Goal: Transaction & Acquisition: Purchase product/service

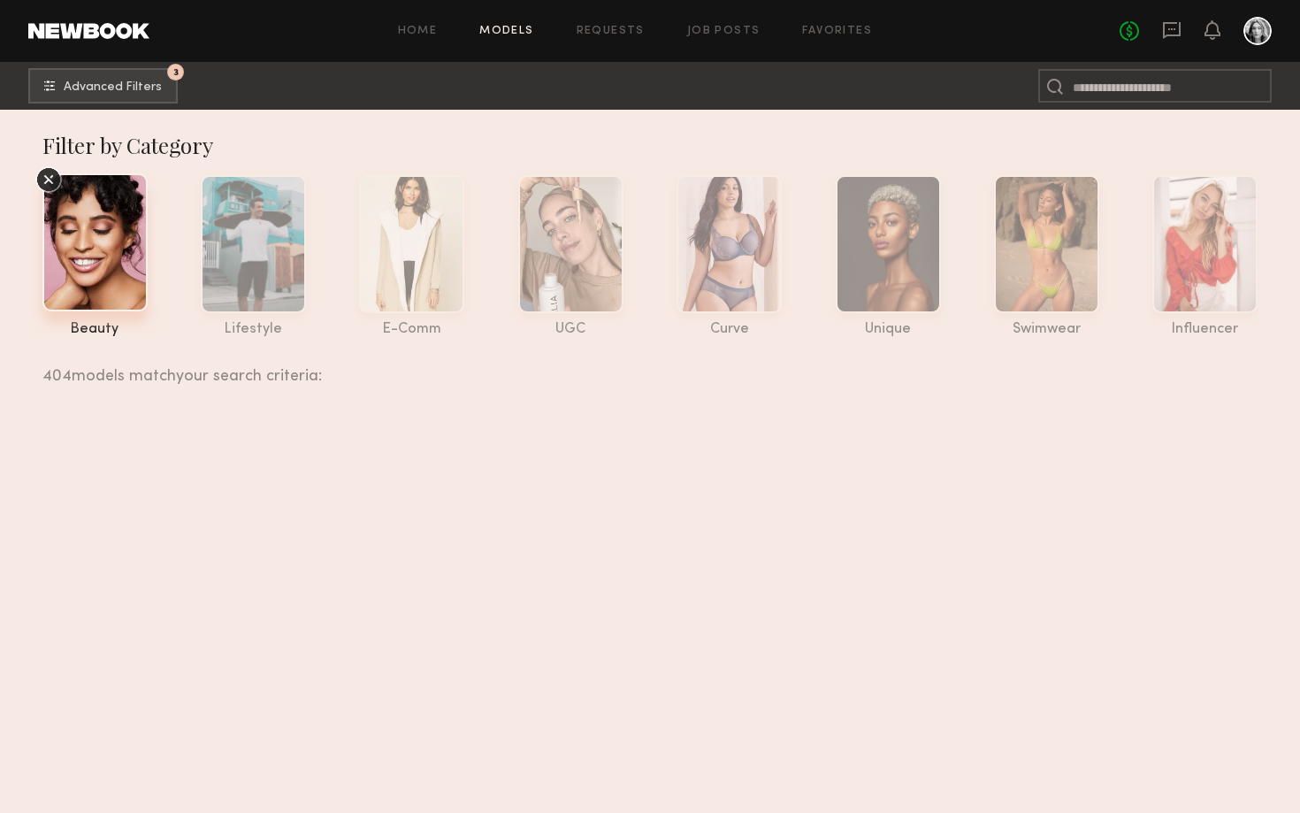
scroll to position [11148, 0]
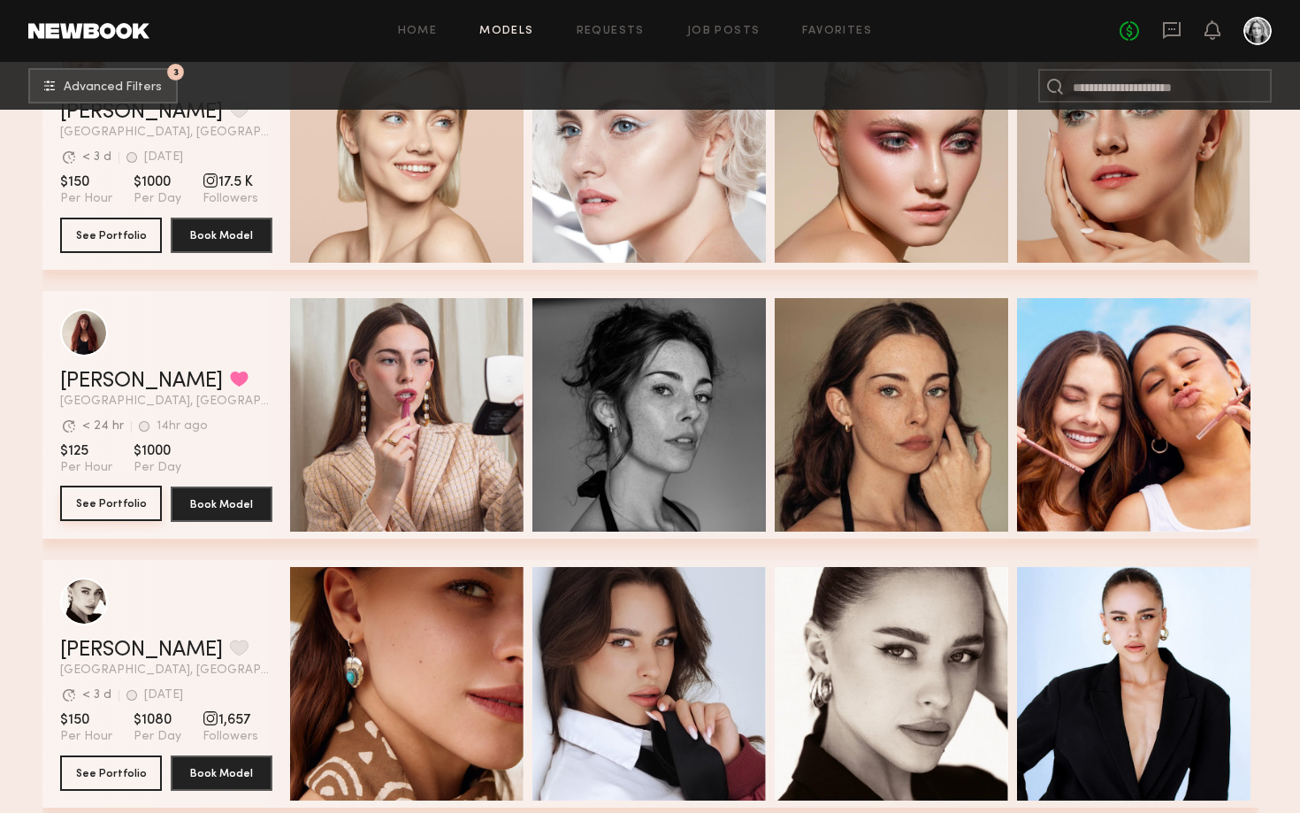
click at [108, 502] on button "See Portfolio" at bounding box center [111, 503] width 102 height 35
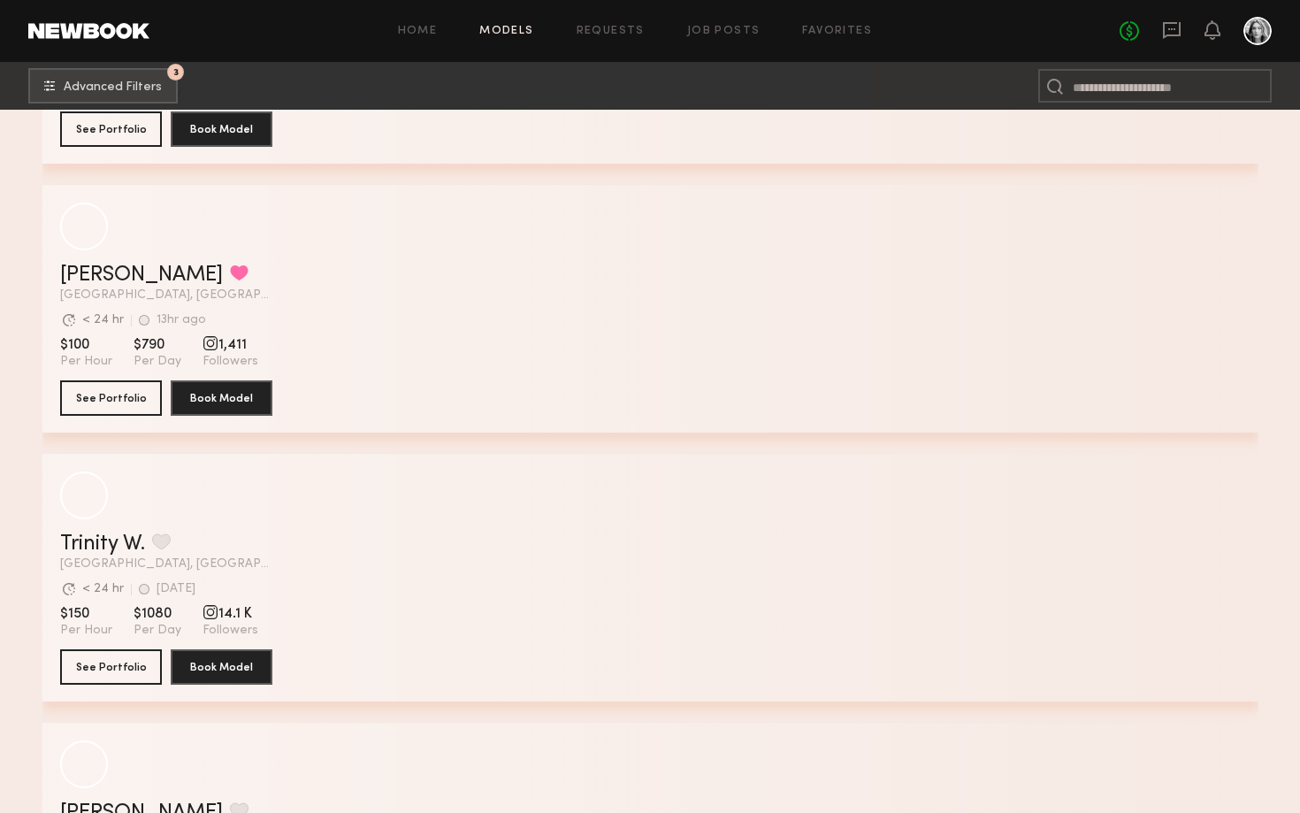
scroll to position [13613, 0]
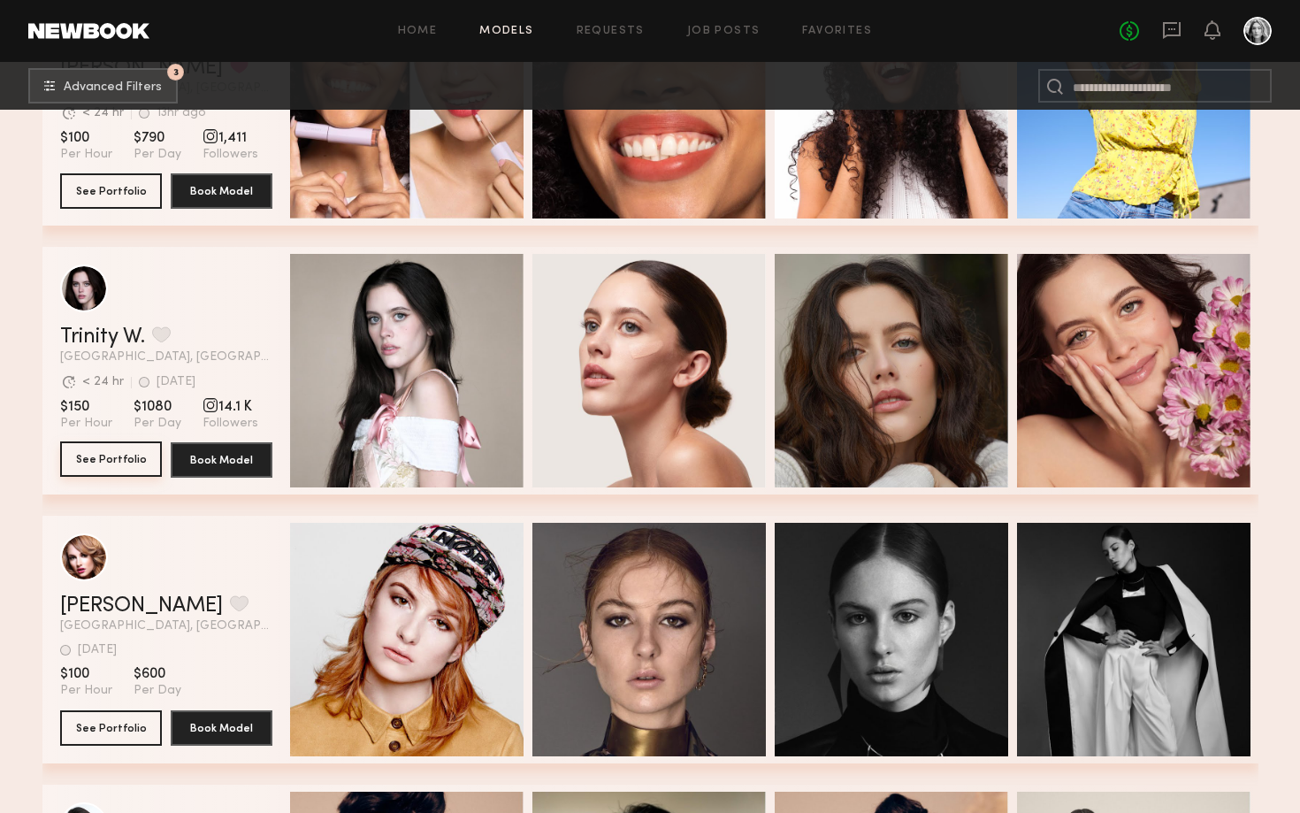
click at [113, 460] on button "See Portfolio" at bounding box center [111, 458] width 102 height 35
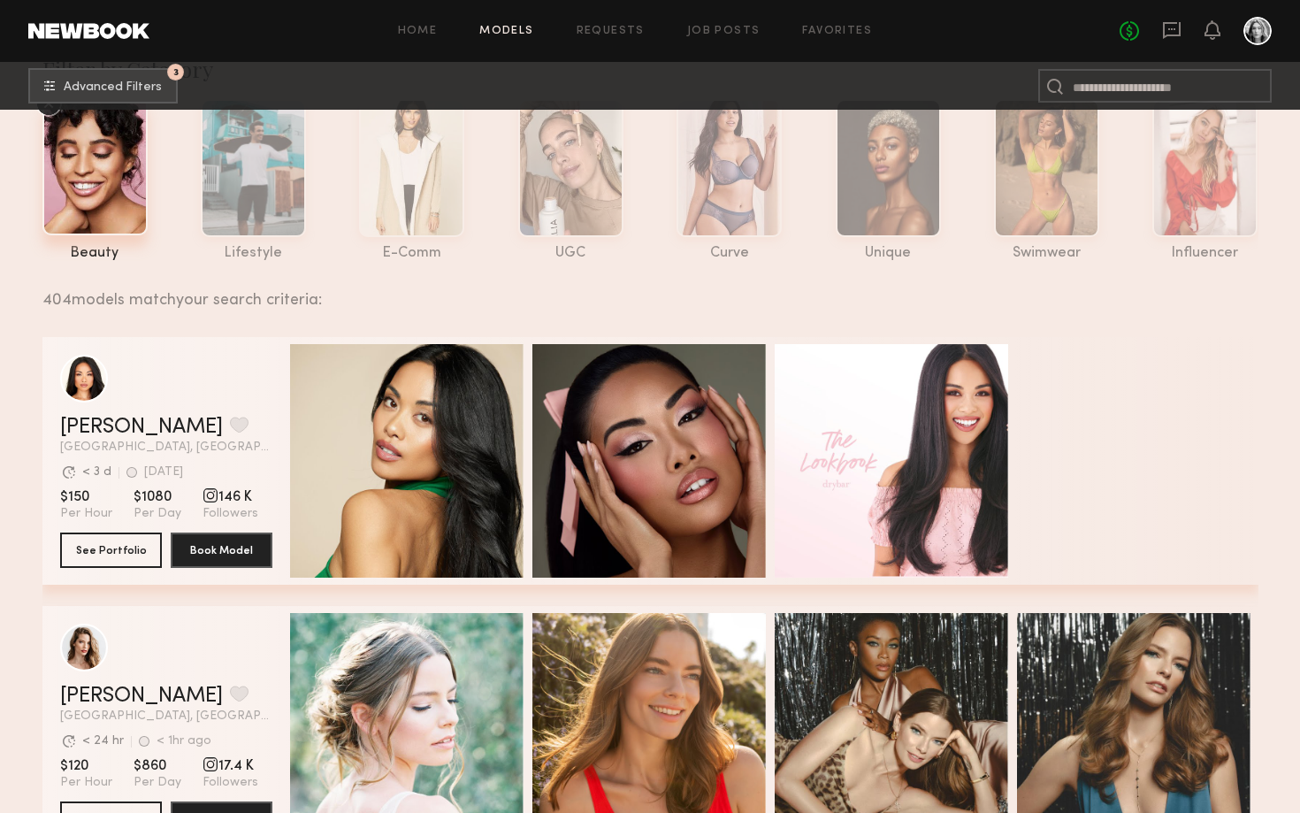
scroll to position [73, 0]
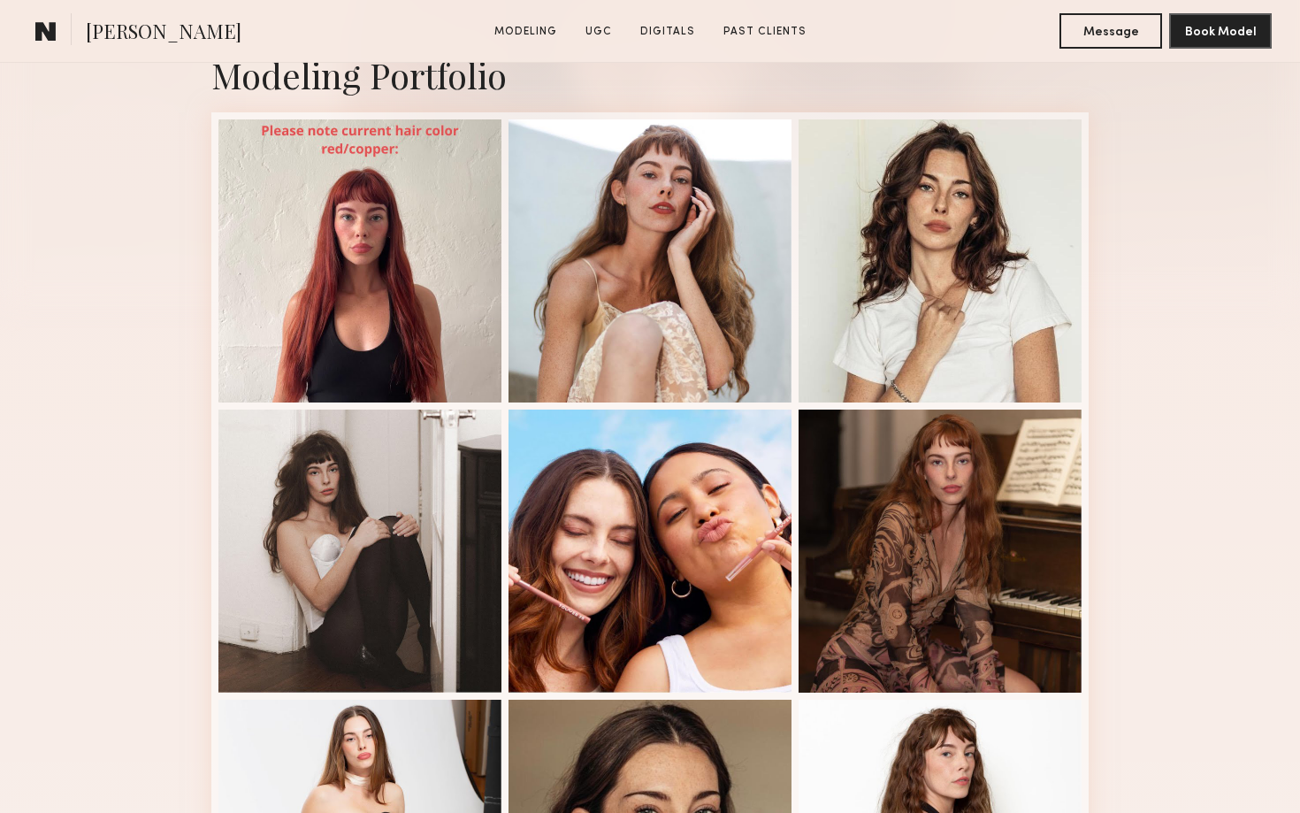
scroll to position [451, 0]
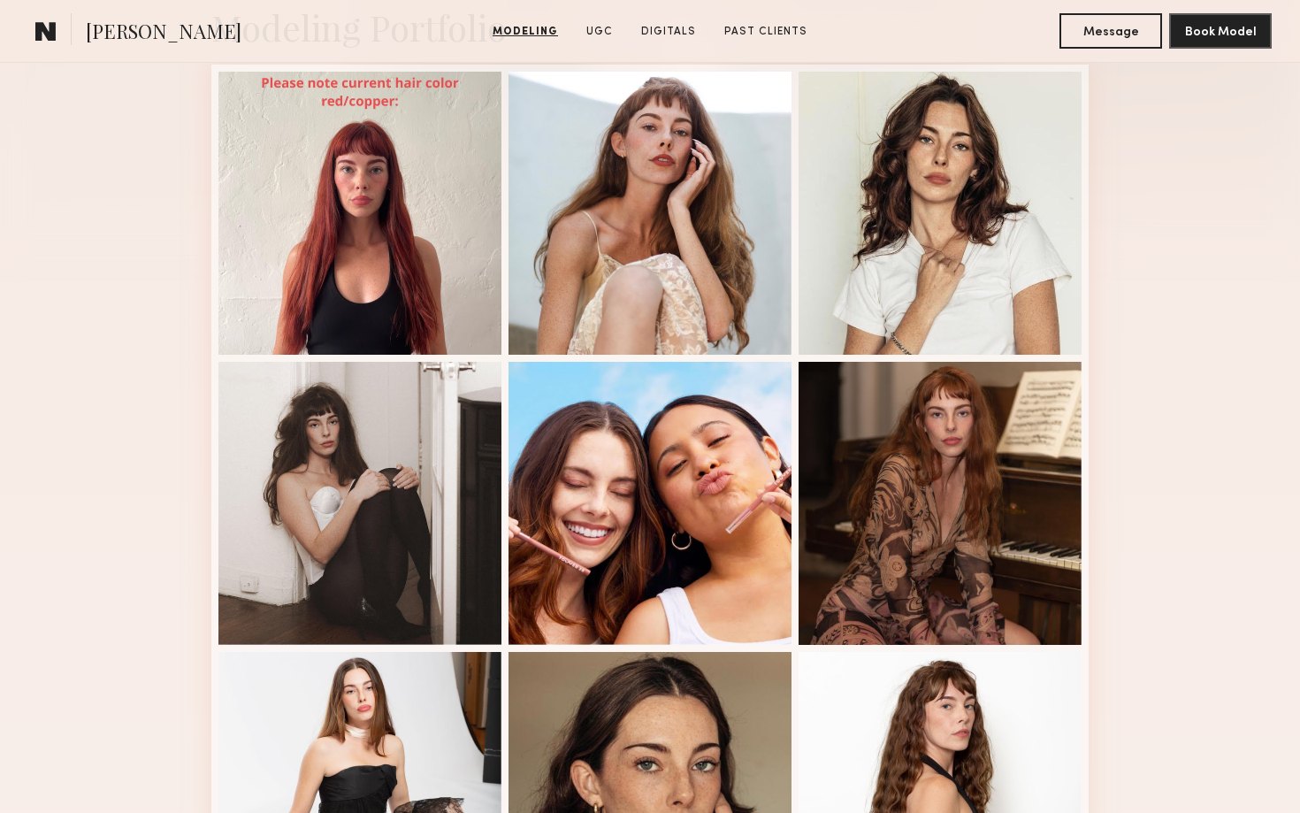
click at [1205, 460] on div "Modeling Portfolio View More" at bounding box center [650, 642] width 1300 height 1377
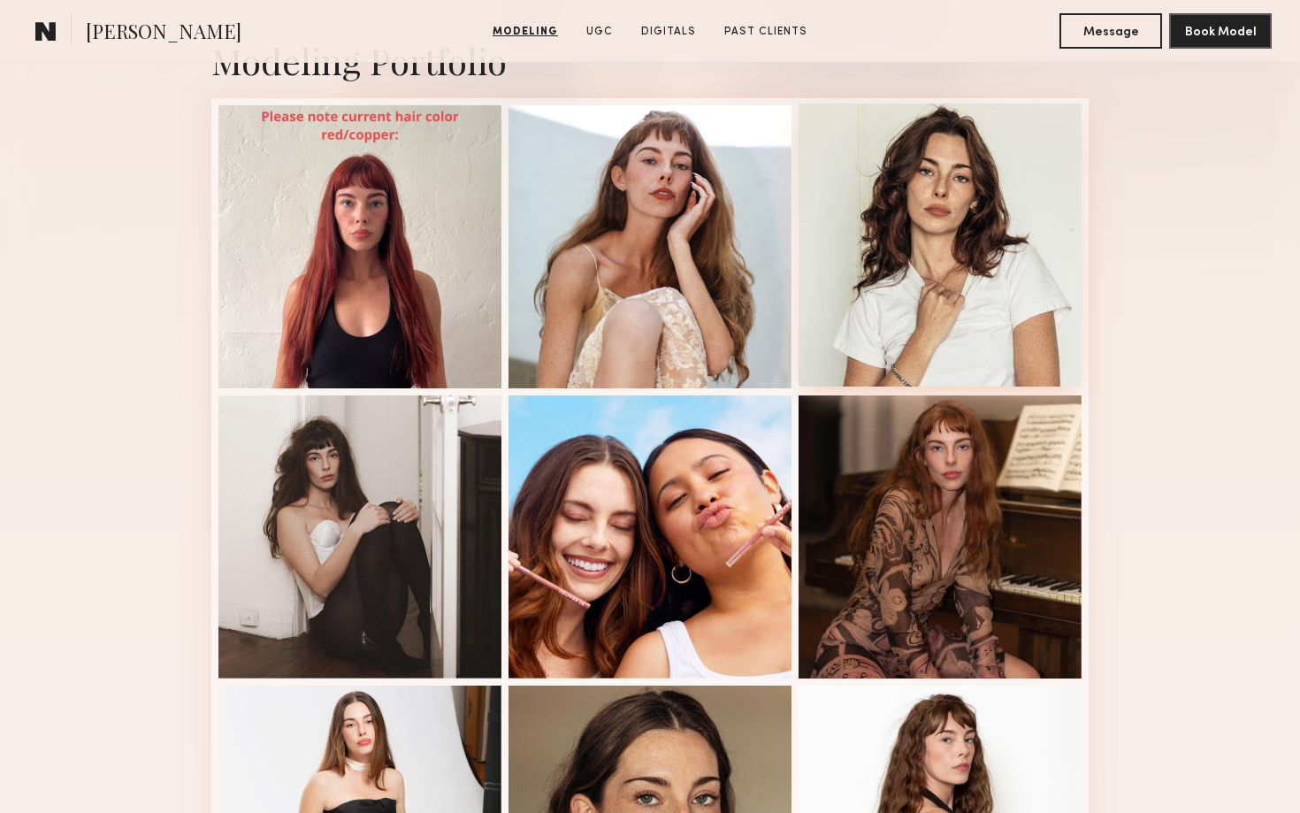
scroll to position [404, 0]
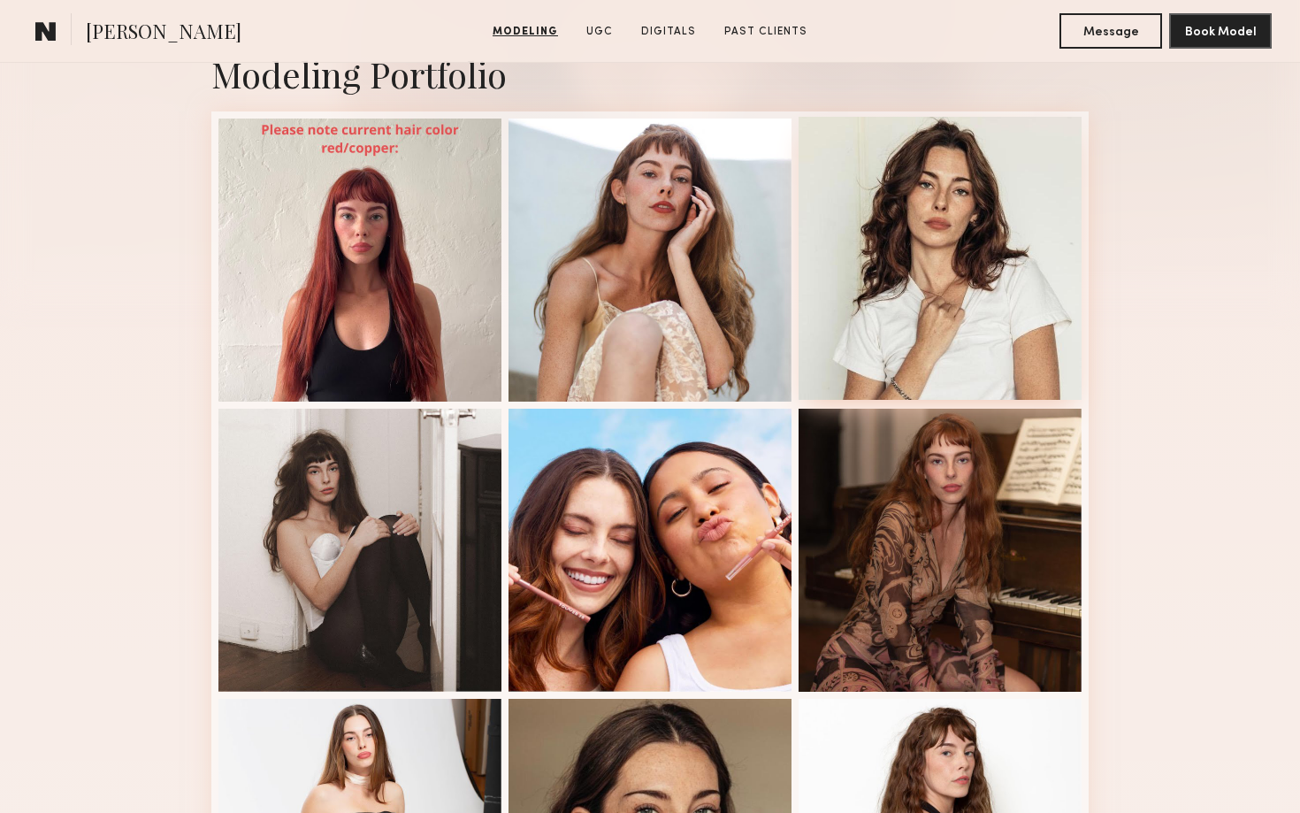
click at [935, 234] on div at bounding box center [940, 258] width 283 height 283
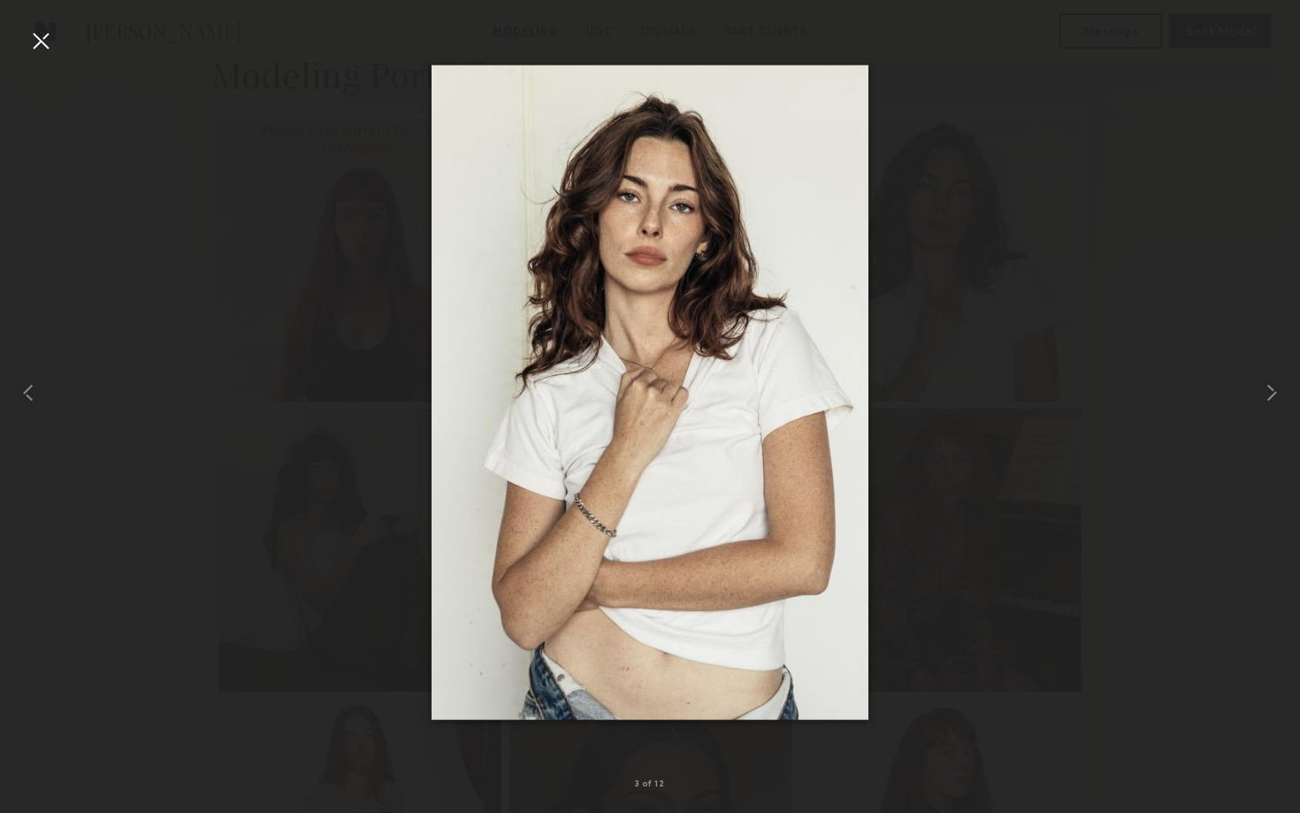
click at [1121, 401] on div at bounding box center [650, 392] width 1300 height 728
click at [1112, 410] on div at bounding box center [650, 392] width 1300 height 728
click at [41, 47] on div at bounding box center [41, 41] width 28 height 28
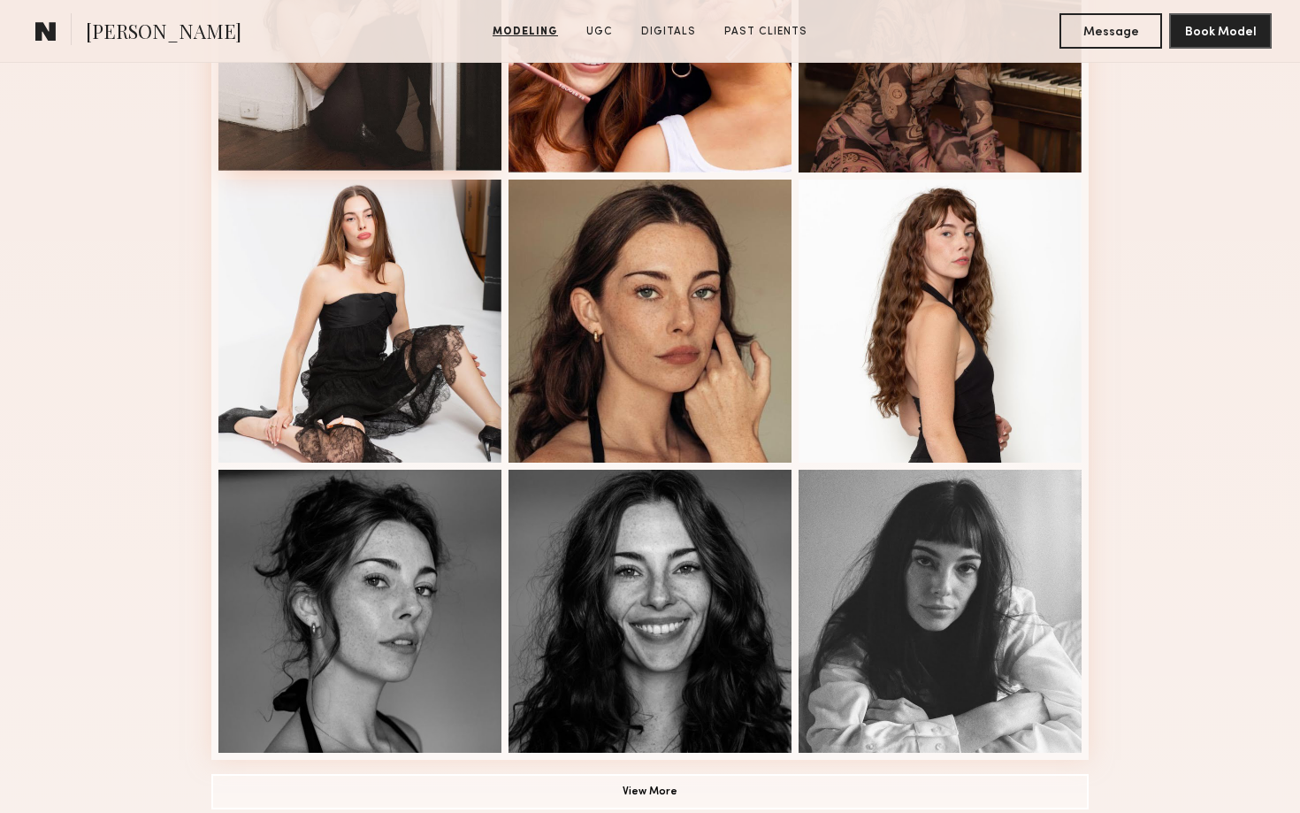
scroll to position [926, 0]
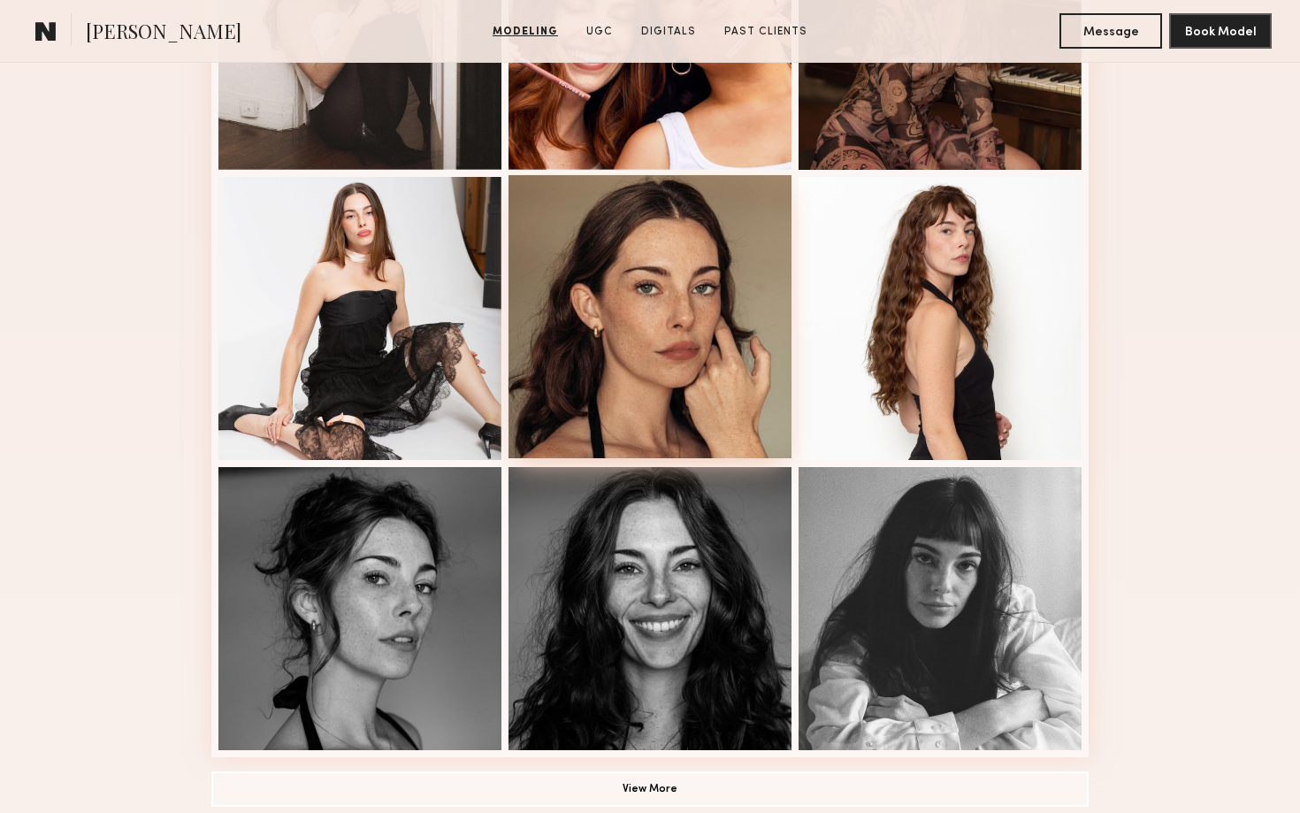
click at [720, 403] on div at bounding box center [650, 316] width 283 height 283
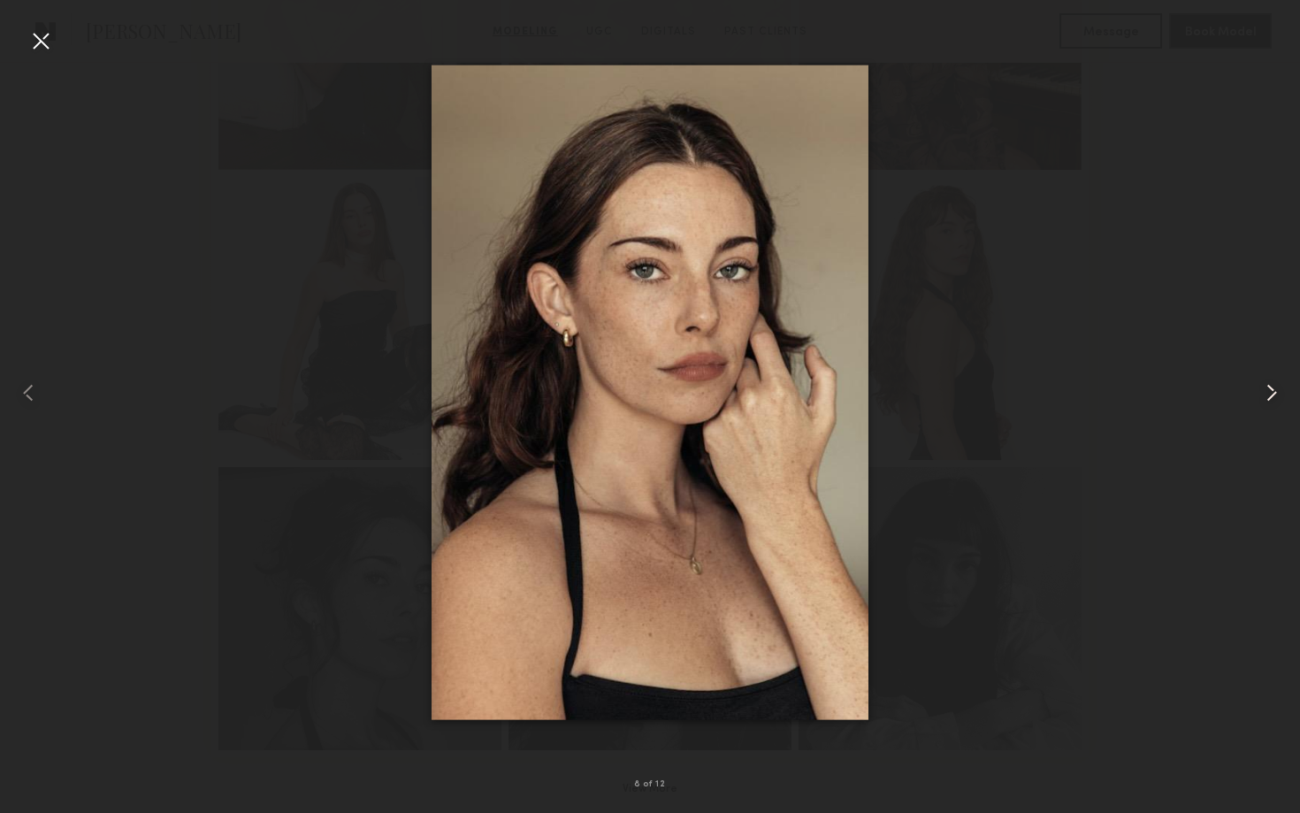
click at [1263, 396] on common-icon at bounding box center [1272, 393] width 28 height 28
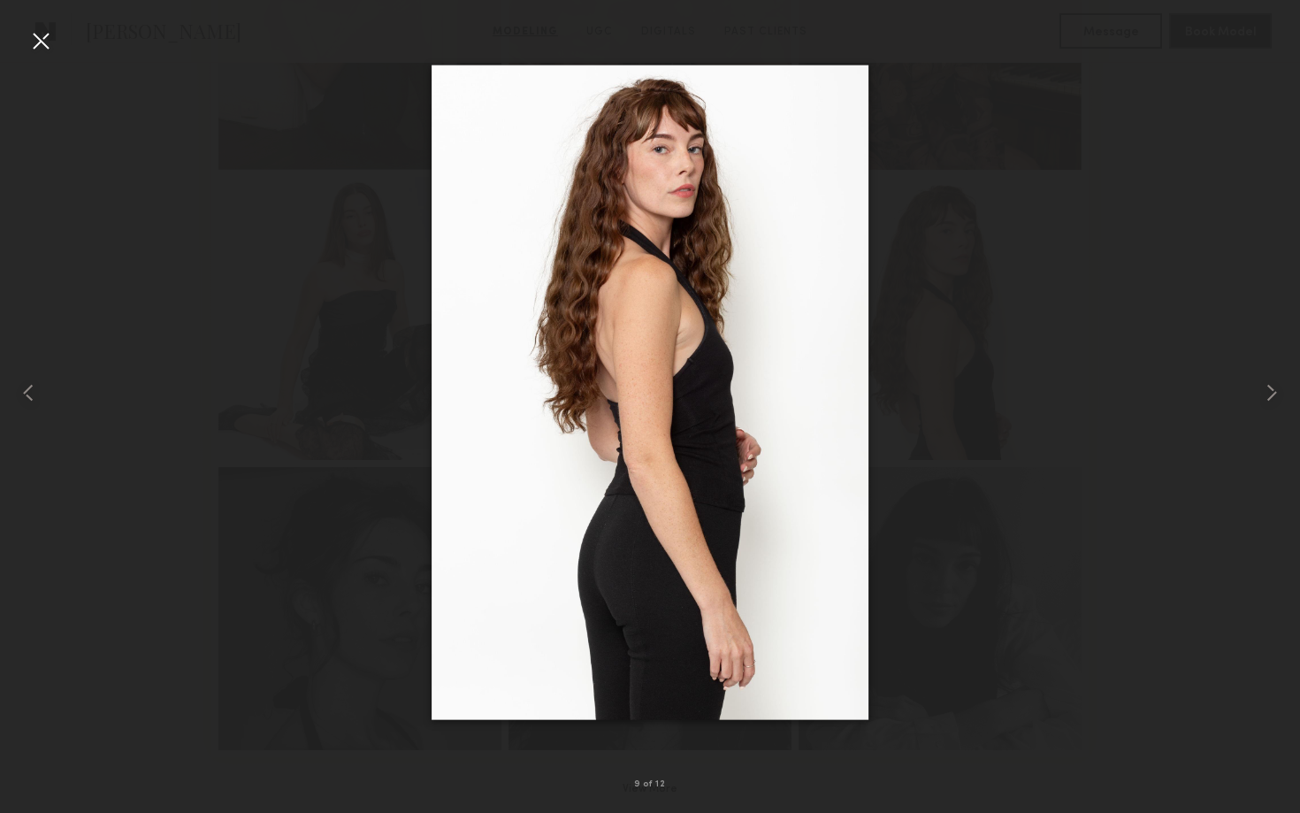
click at [1065, 432] on div at bounding box center [650, 392] width 1300 height 728
click at [57, 42] on div at bounding box center [650, 392] width 1300 height 728
click at [39, 40] on div at bounding box center [41, 41] width 28 height 28
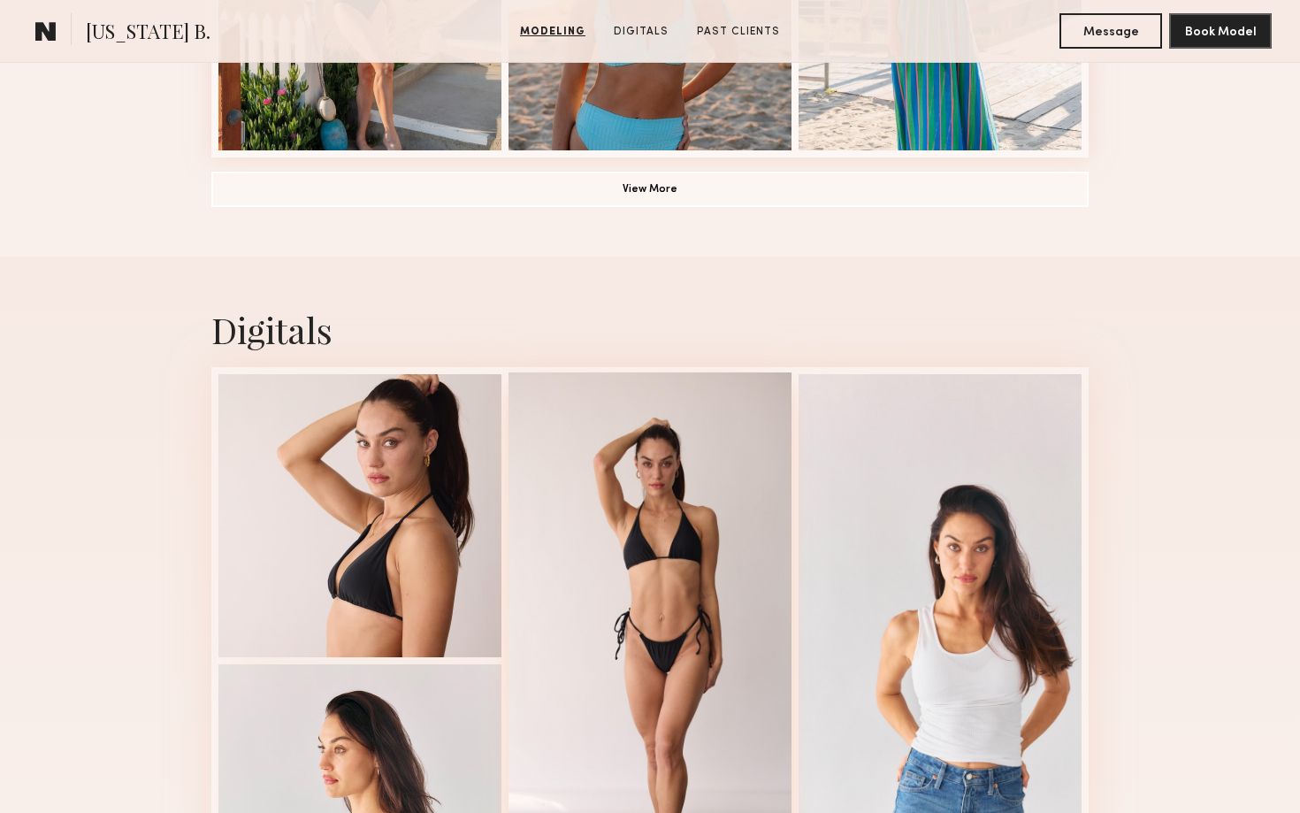
scroll to position [1776, 0]
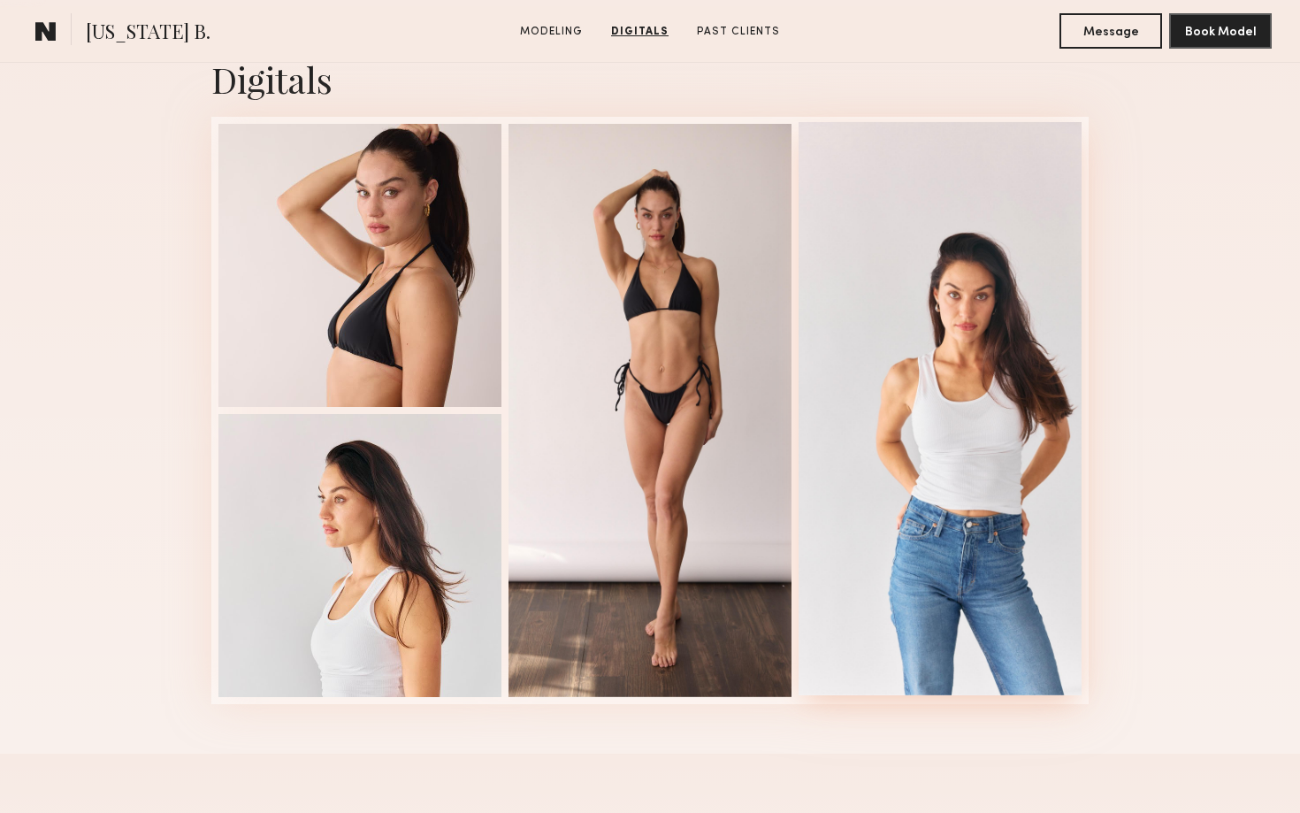
click at [965, 371] on div at bounding box center [940, 408] width 283 height 573
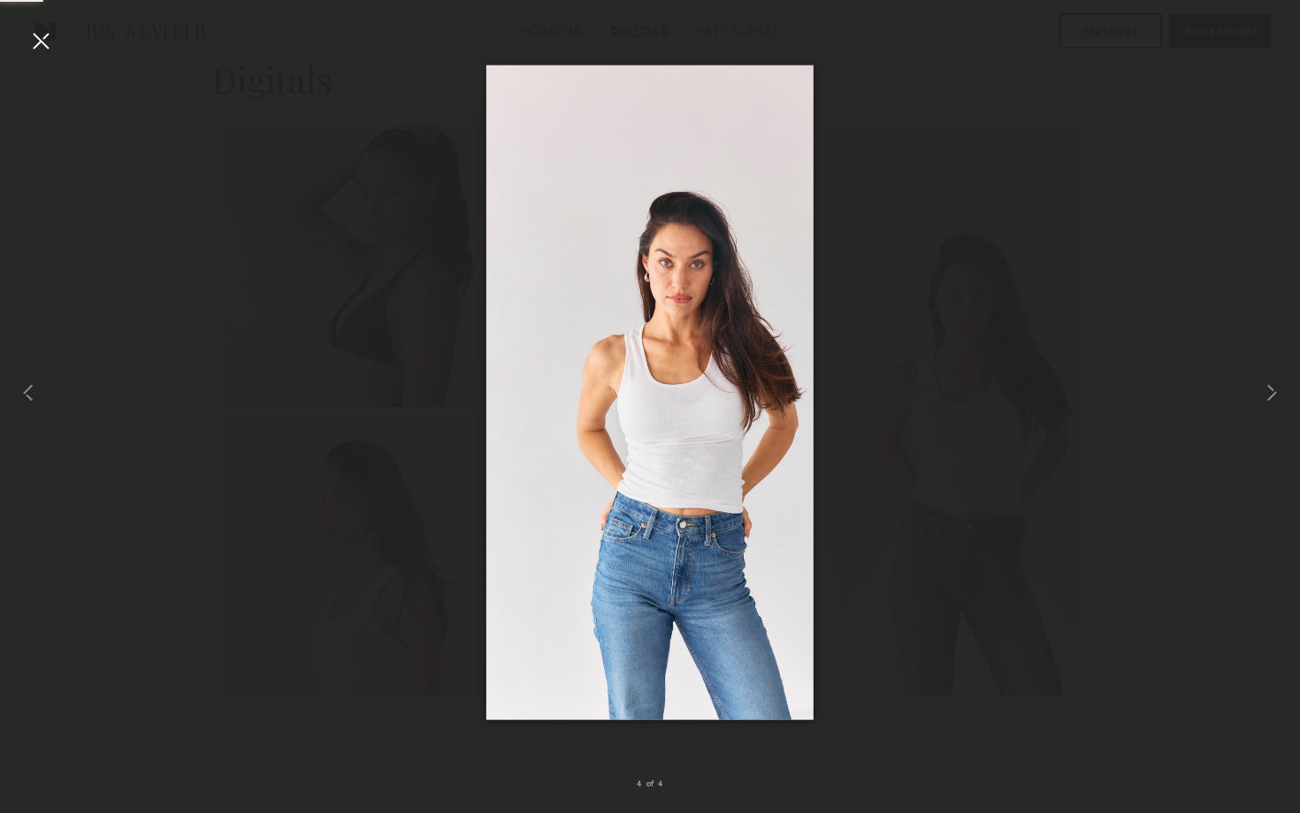
click at [1226, 378] on div at bounding box center [650, 392] width 1300 height 728
click at [1248, 379] on div at bounding box center [1274, 392] width 52 height 728
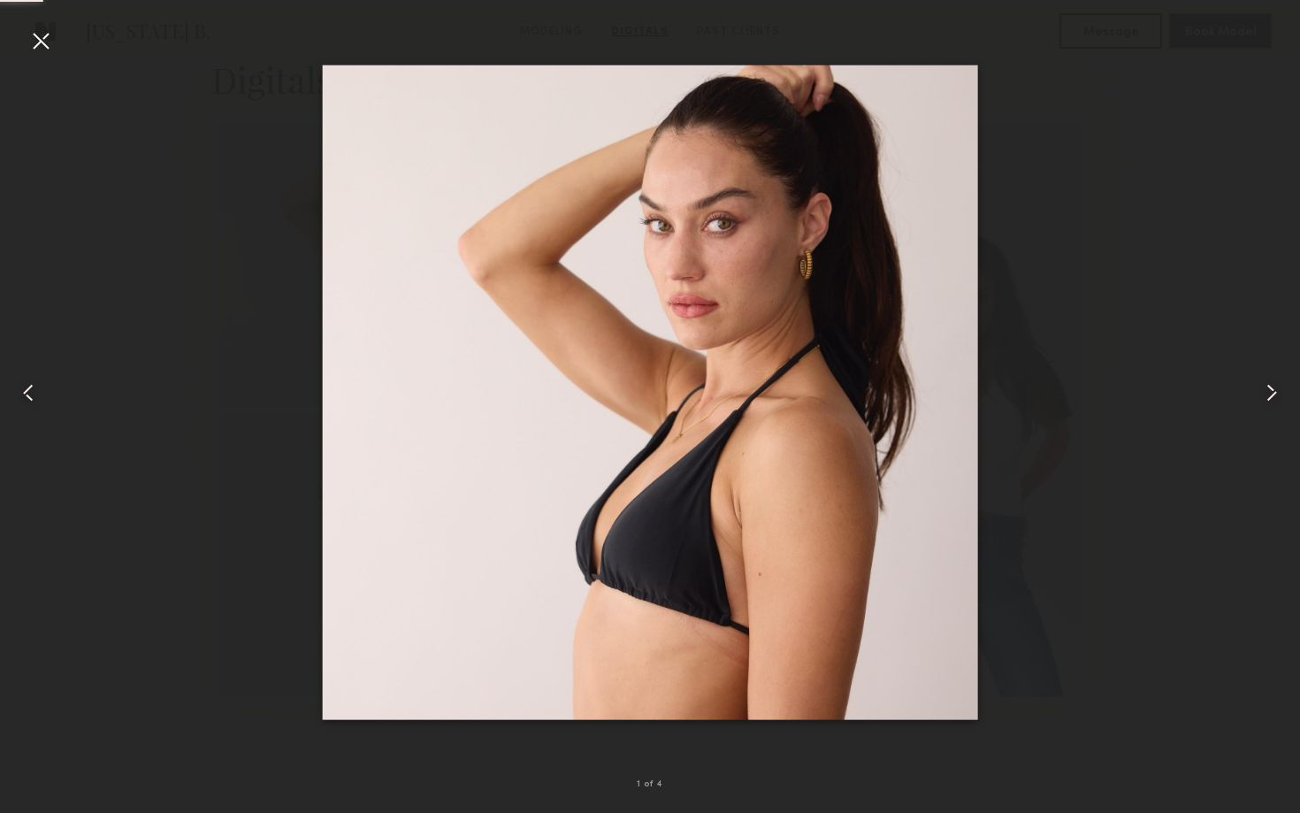
click at [1254, 382] on div at bounding box center [1274, 392] width 52 height 728
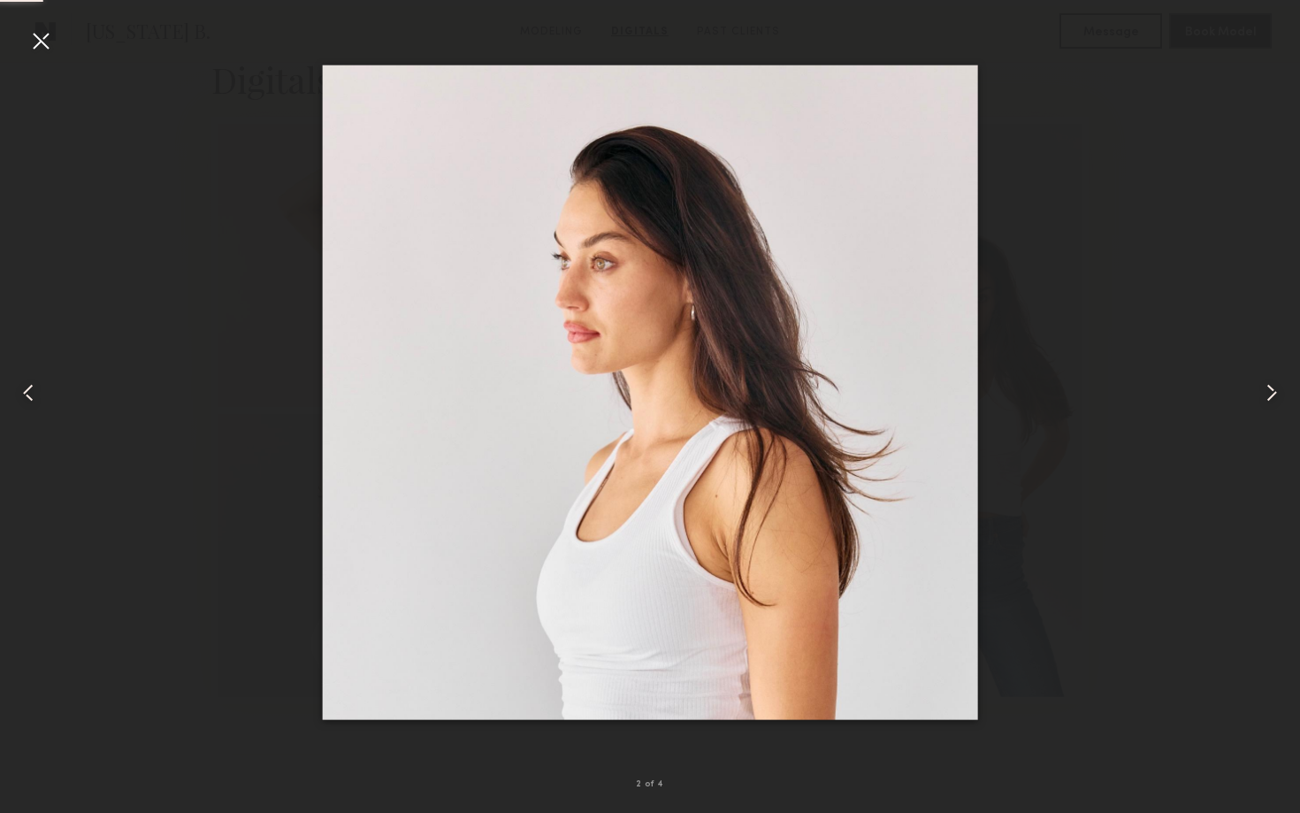
click at [43, 41] on div at bounding box center [41, 41] width 28 height 28
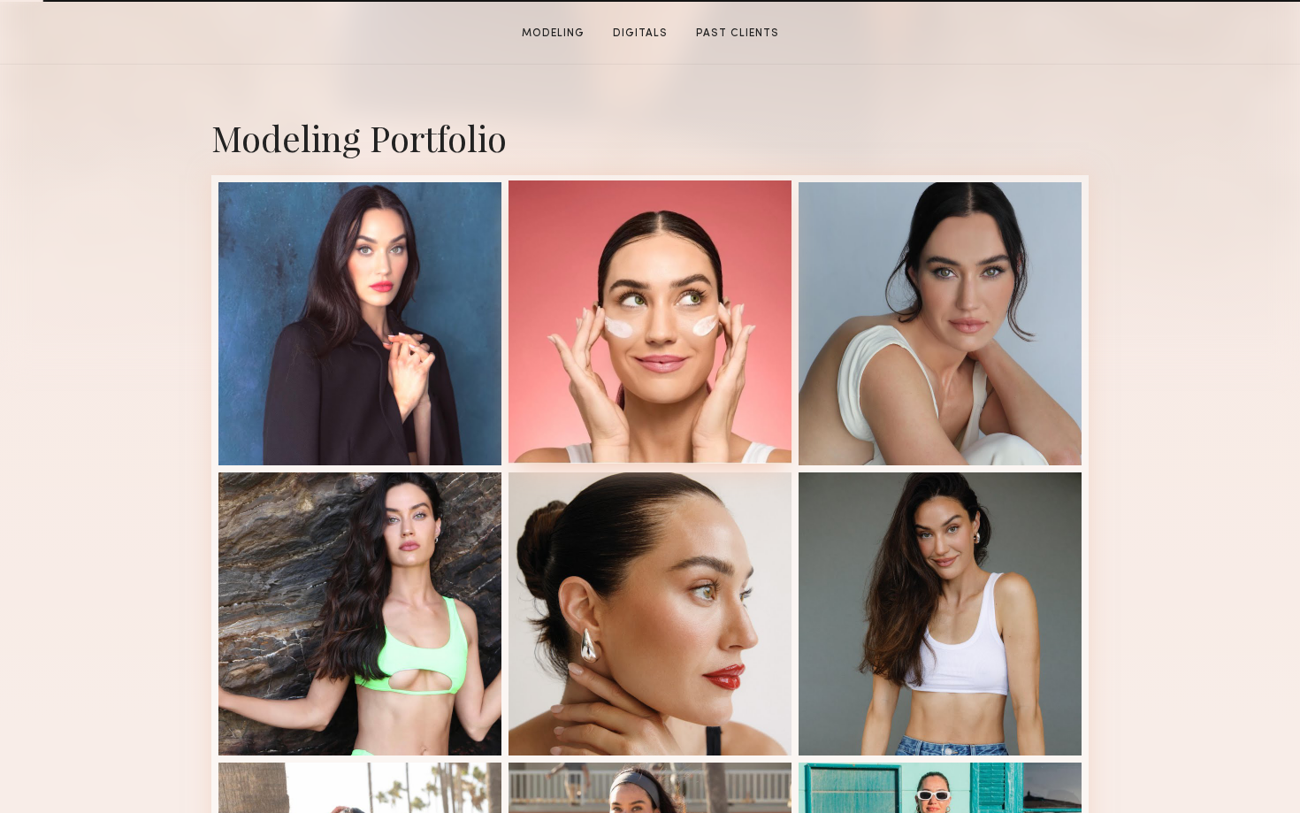
scroll to position [343, 0]
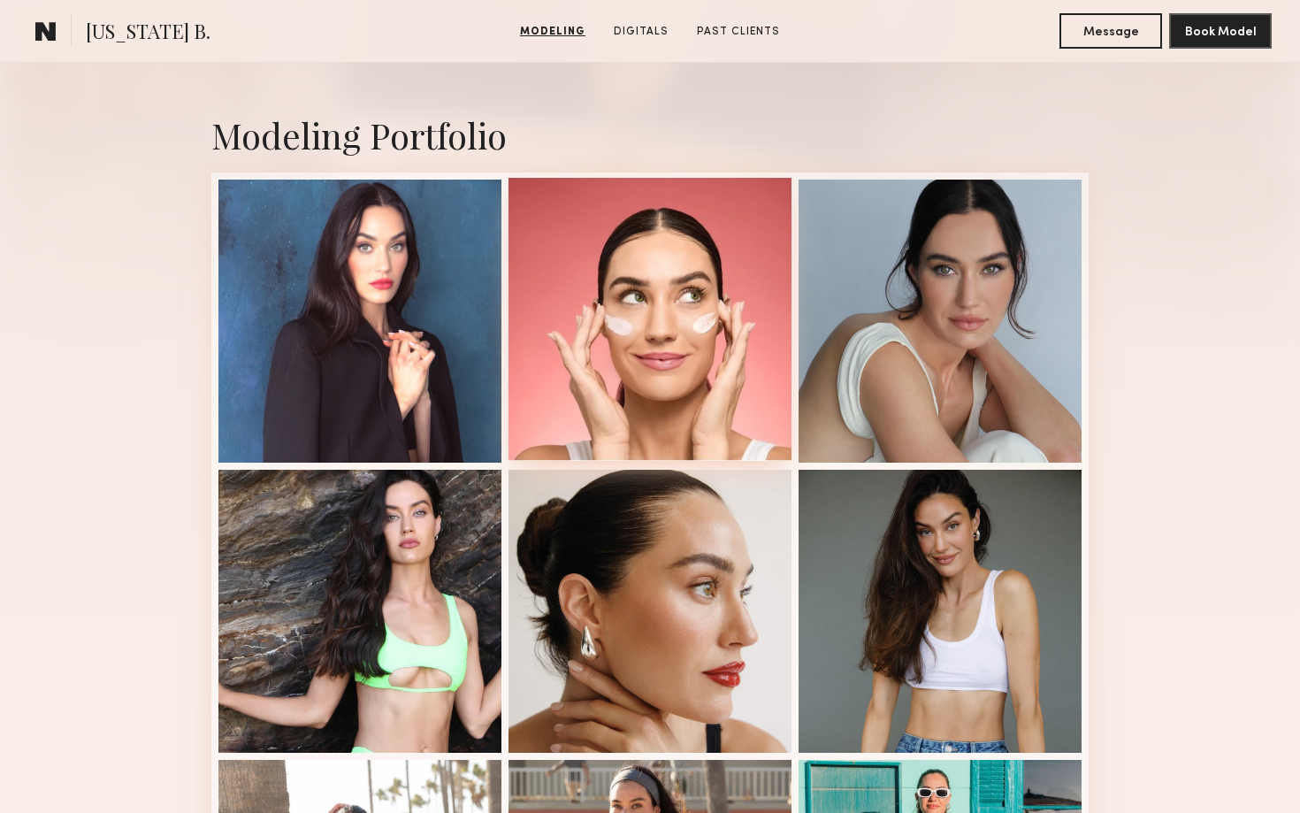
click at [679, 316] on div at bounding box center [650, 319] width 283 height 283
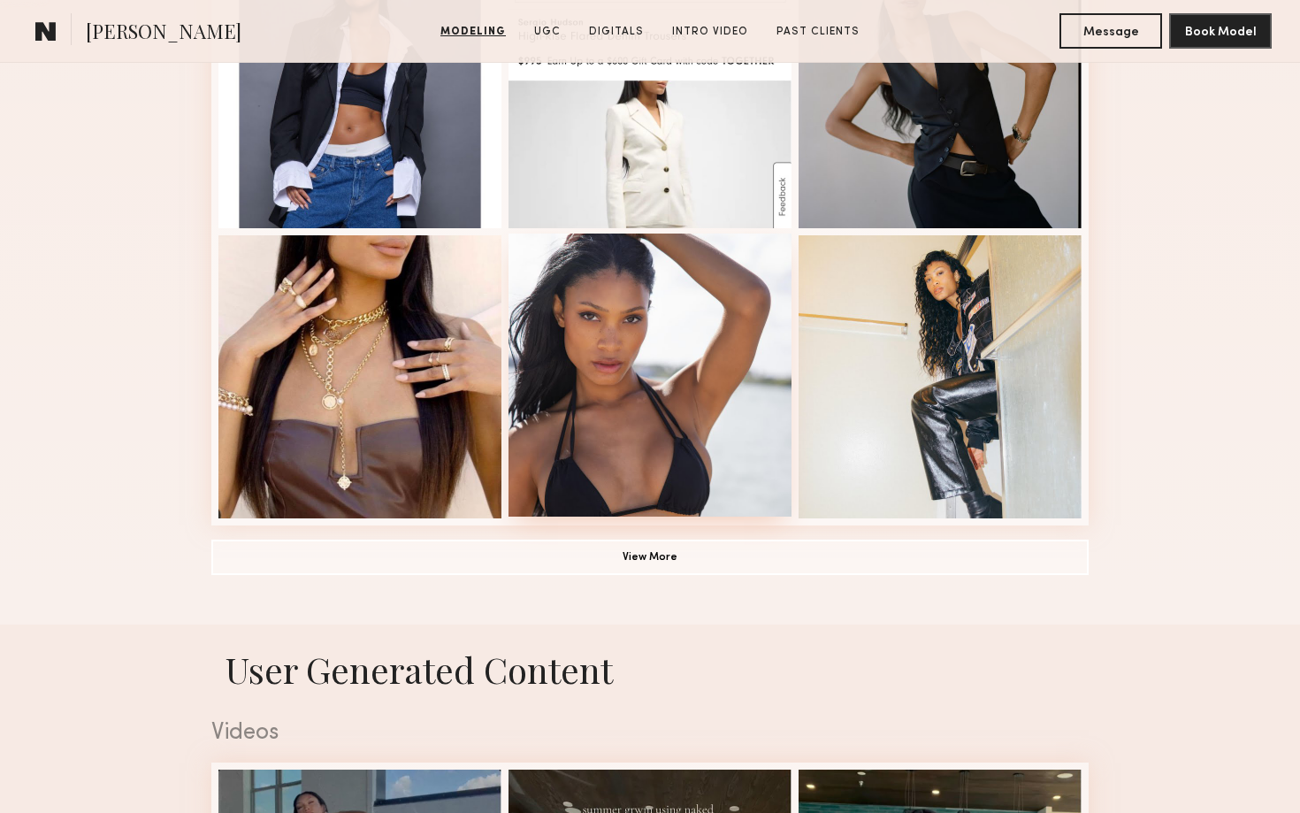
scroll to position [1151, 0]
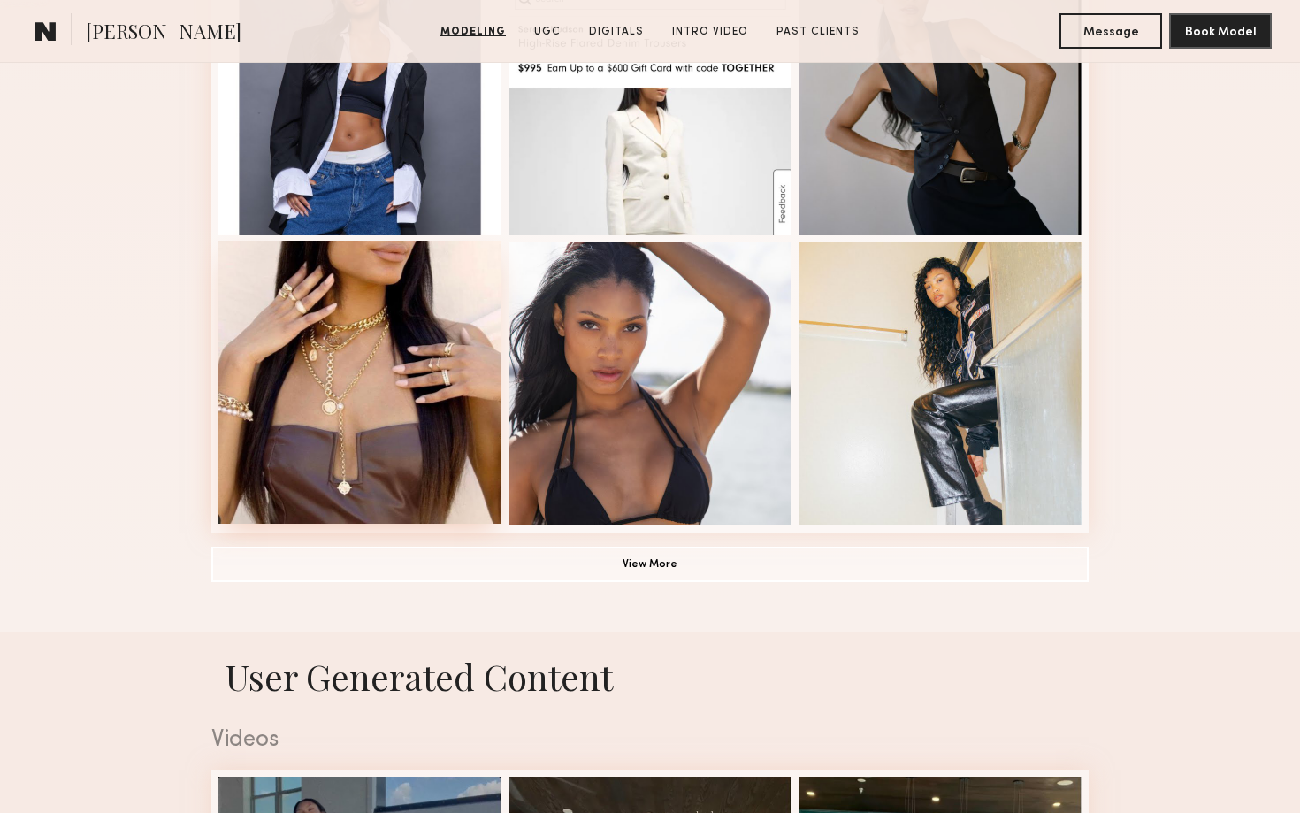
click at [360, 349] on div at bounding box center [360, 382] width 283 height 283
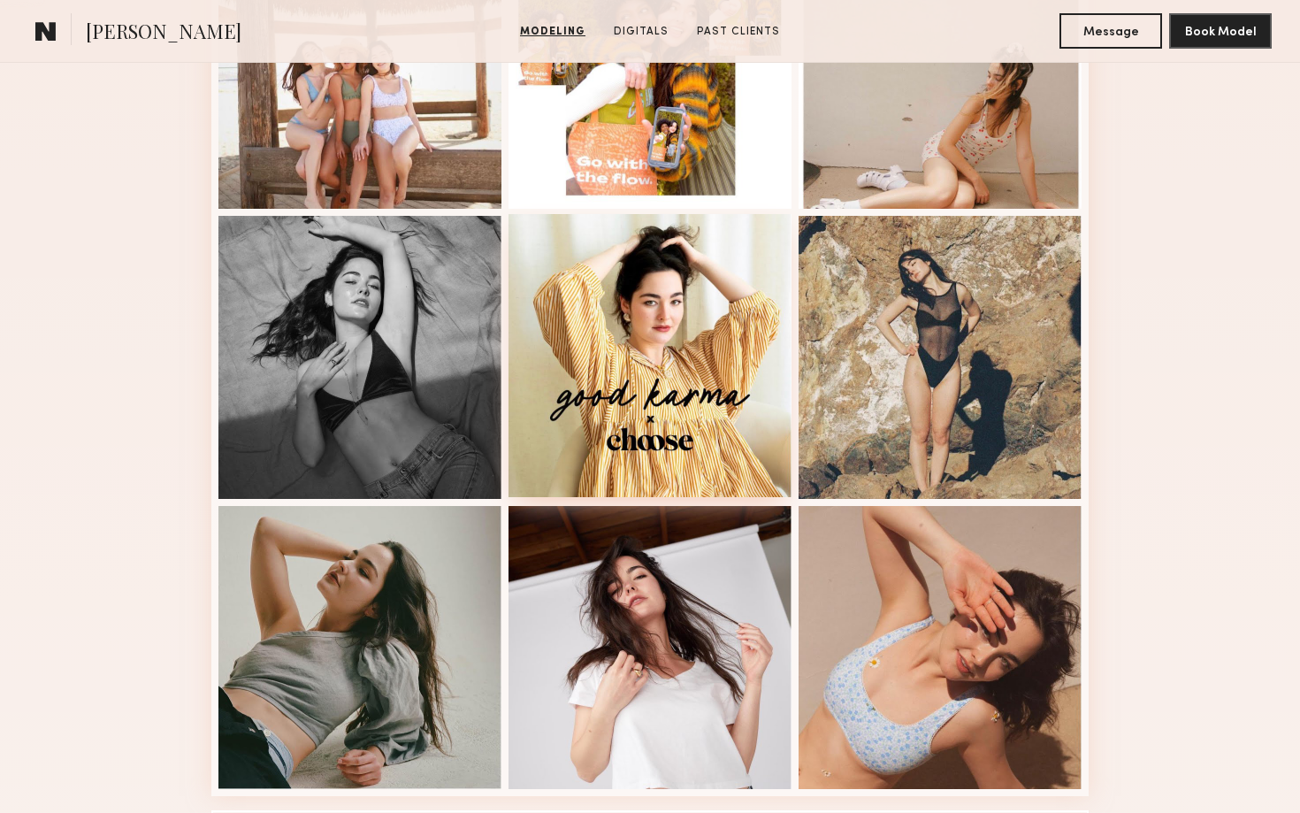
scroll to position [1292, 0]
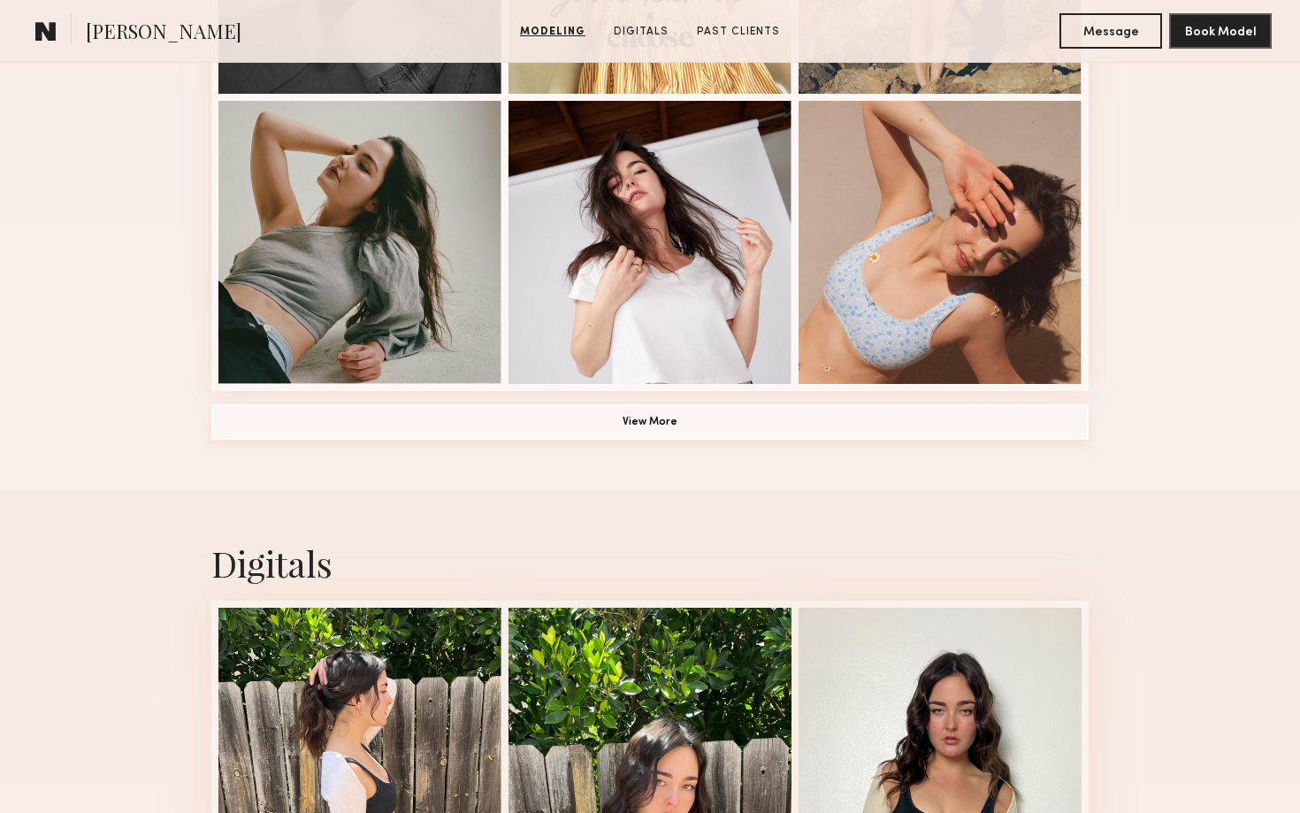
click at [715, 439] on button "View More" at bounding box center [650, 421] width 878 height 35
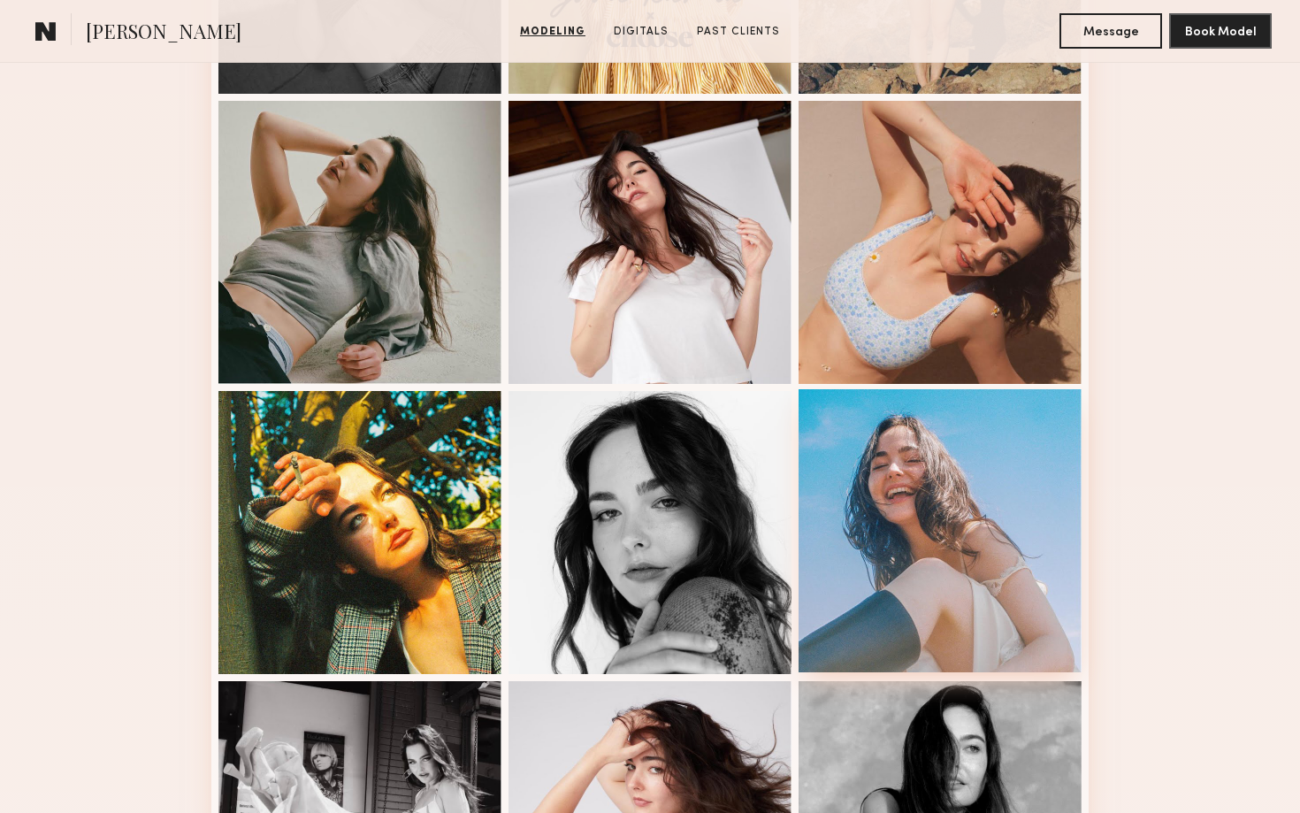
scroll to position [1396, 0]
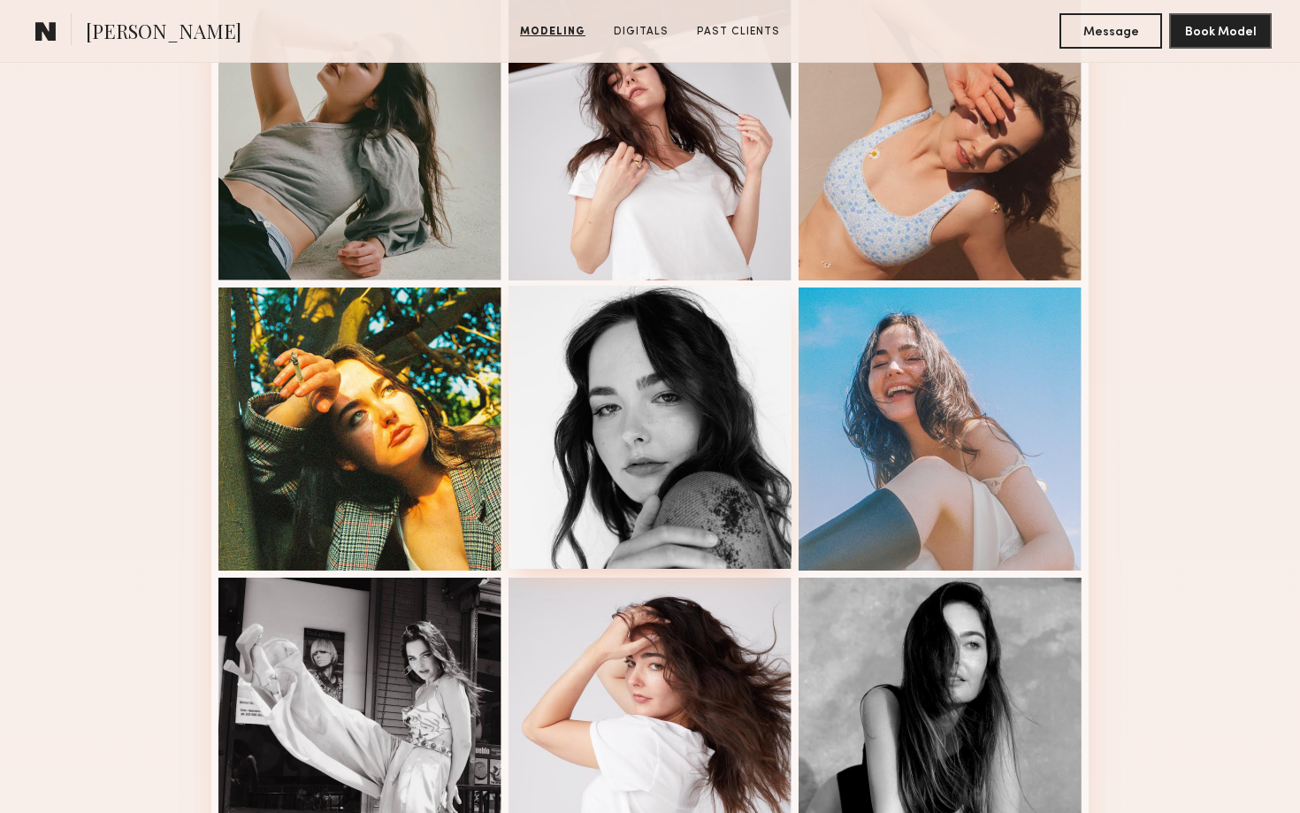
click at [700, 505] on div at bounding box center [650, 427] width 283 height 283
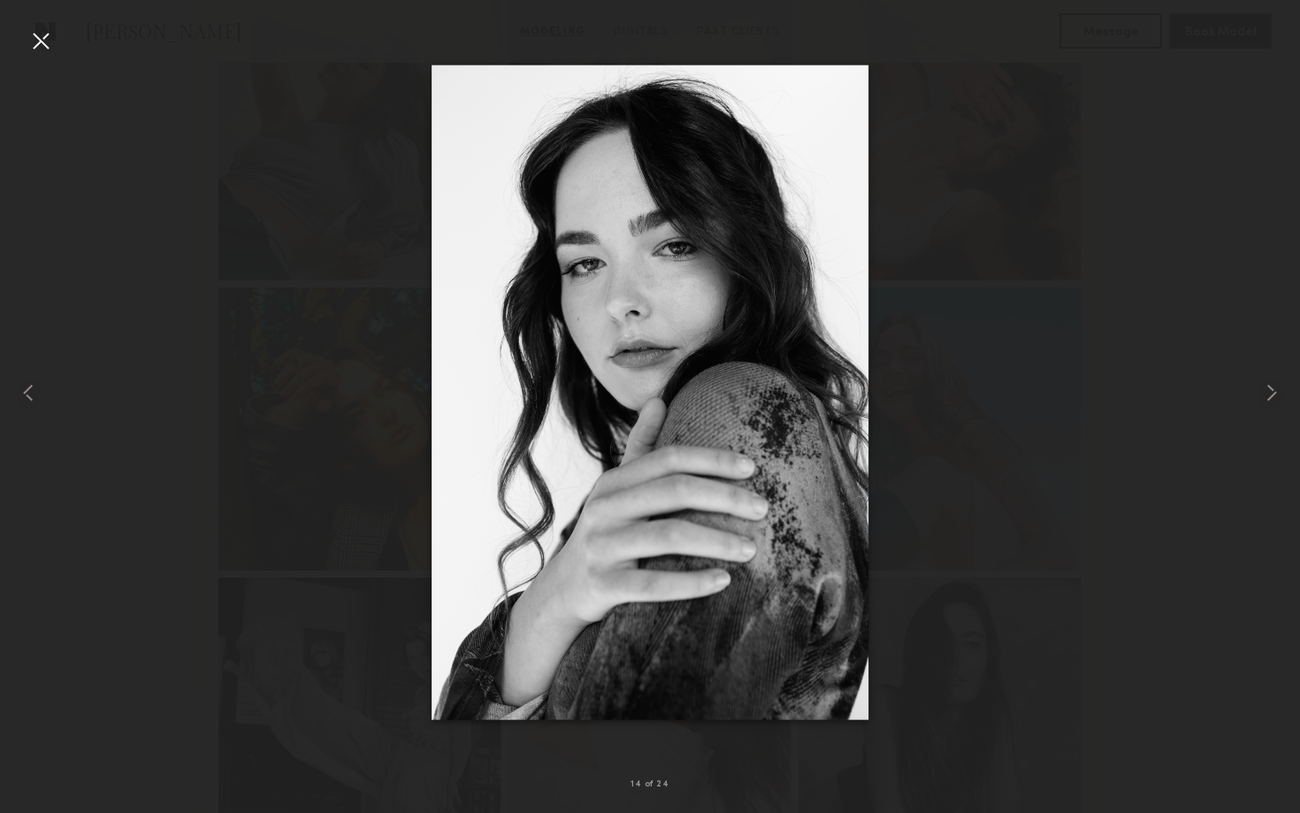
click at [39, 35] on div at bounding box center [41, 41] width 28 height 28
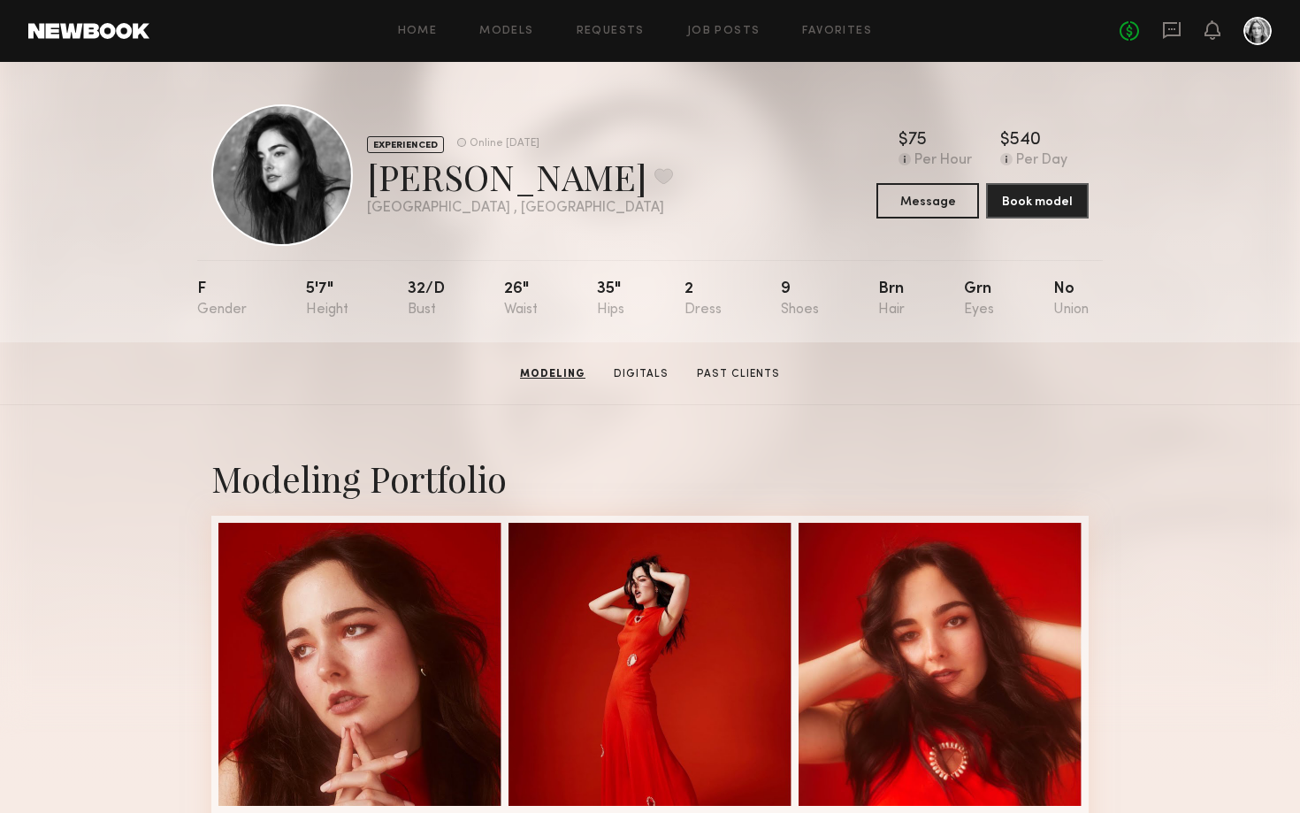
scroll to position [0, 0]
click at [522, 33] on link "Models" at bounding box center [506, 32] width 54 height 12
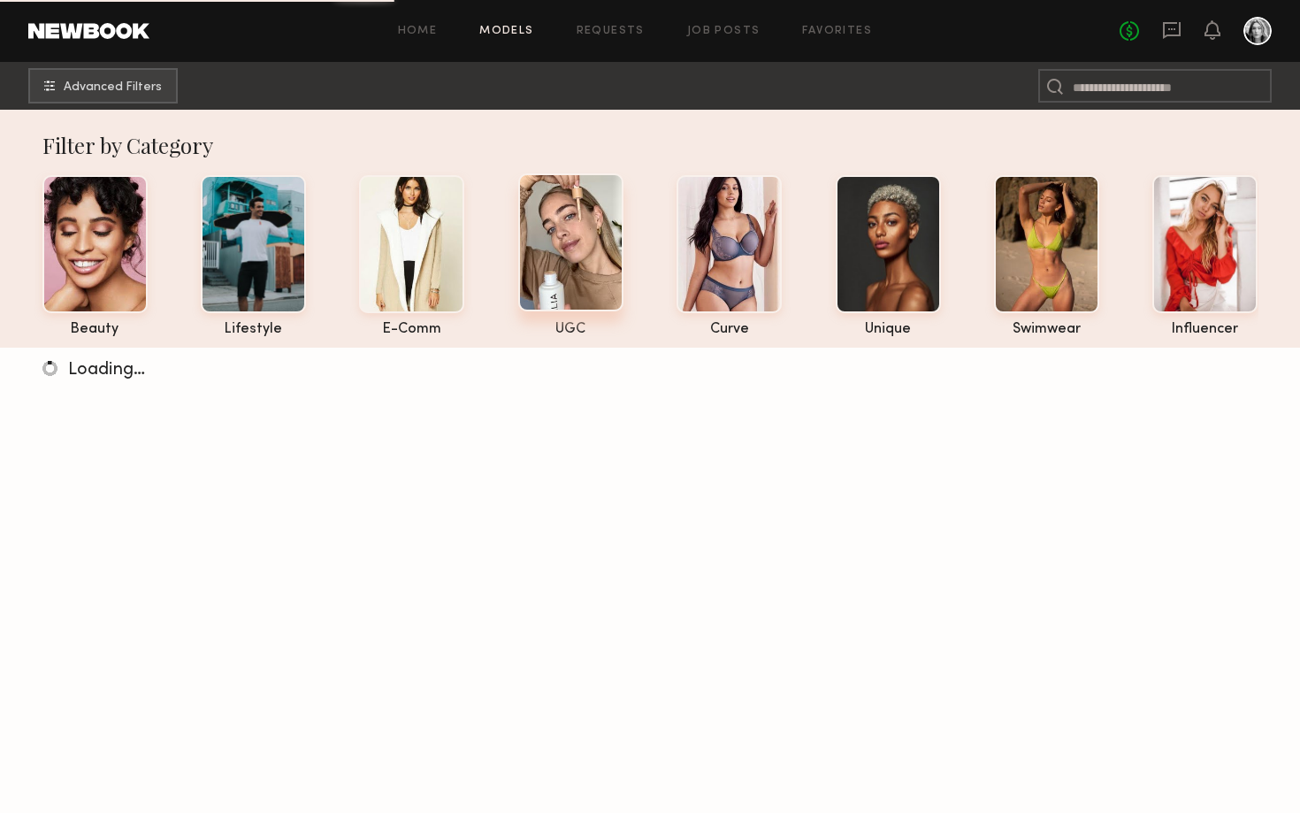
click at [563, 260] on div at bounding box center [570, 242] width 105 height 138
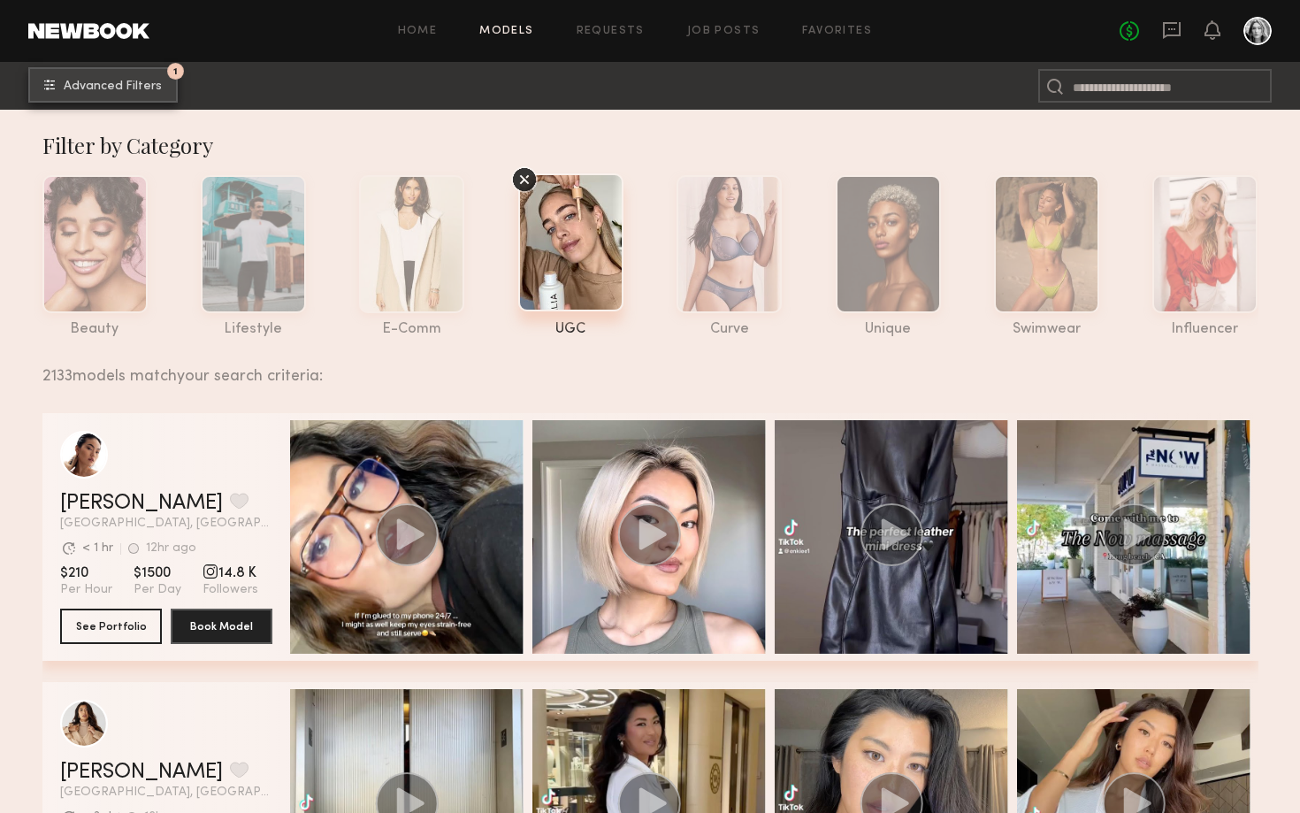
click at [108, 88] on span "Advanced Filters" at bounding box center [113, 87] width 98 height 12
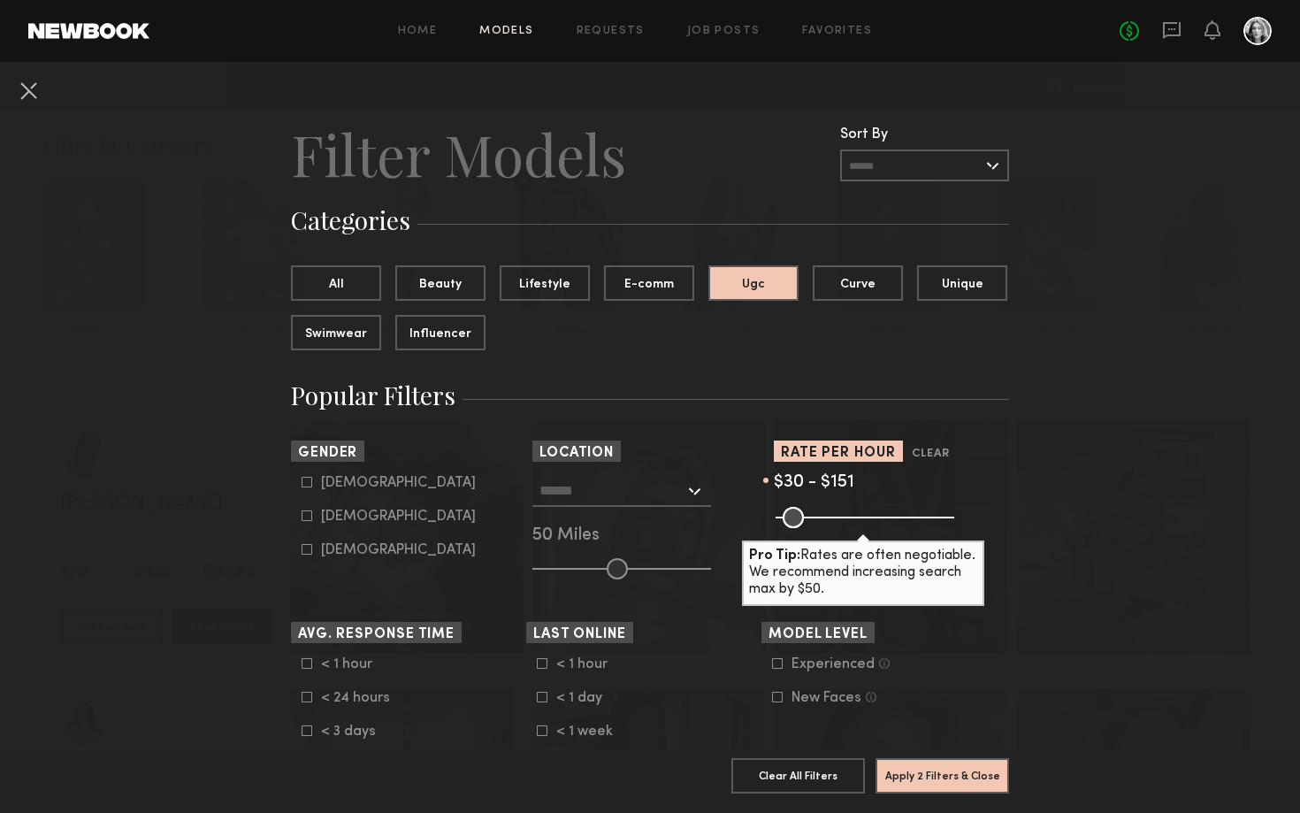
drag, startPoint x: 921, startPoint y: 521, endPoint x: 827, endPoint y: 521, distance: 93.8
type input "***"
click at [827, 521] on input "range" at bounding box center [865, 517] width 179 height 21
click at [941, 773] on button "Apply 2 Filters & Close" at bounding box center [943, 774] width 134 height 35
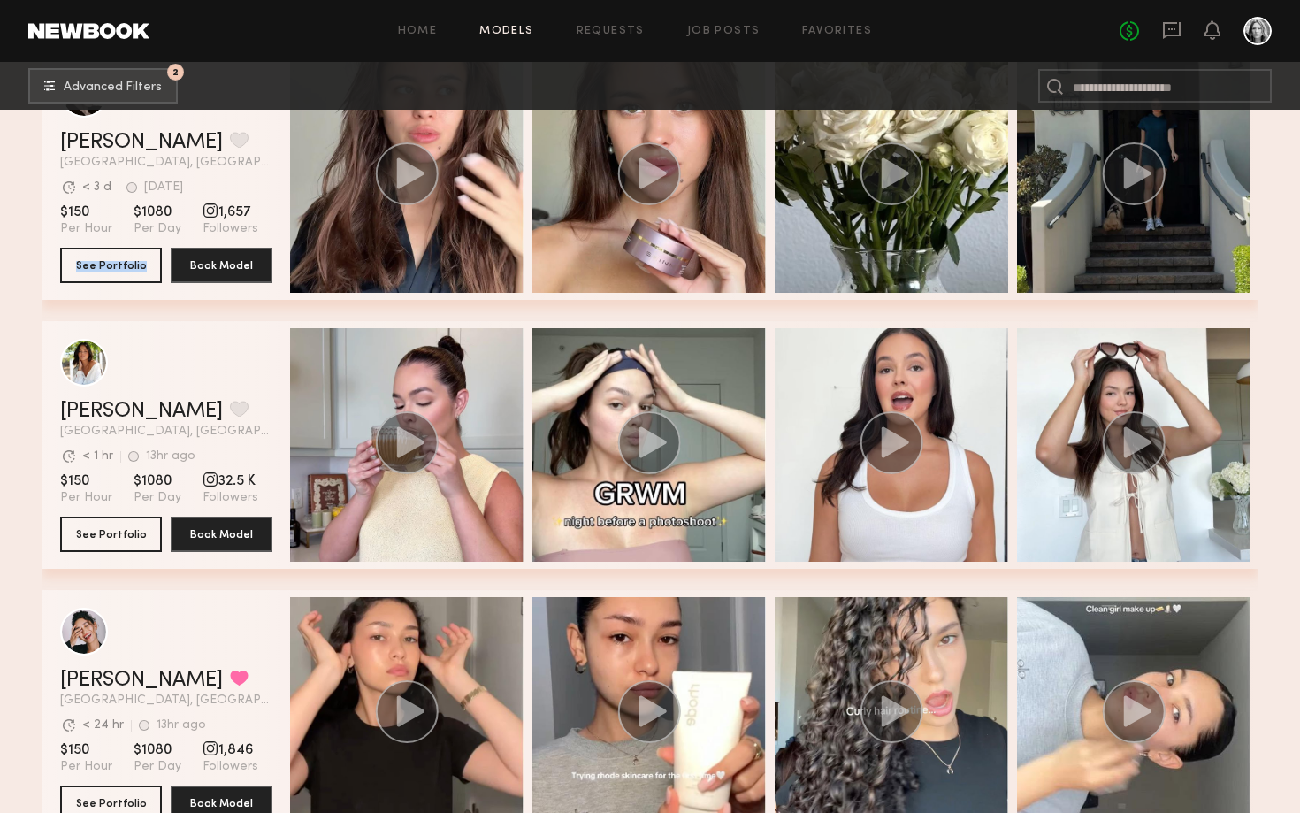
scroll to position [6681, 0]
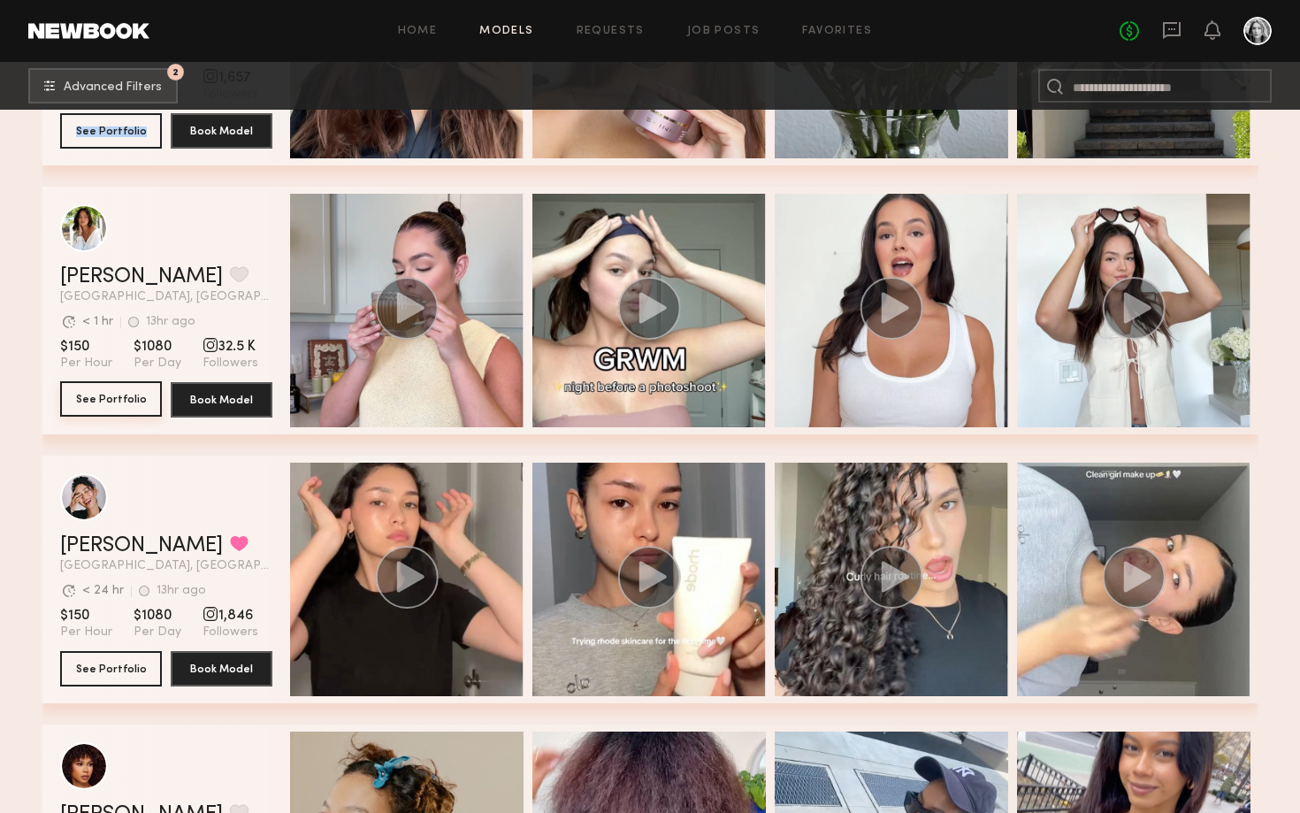
click at [125, 395] on button "See Portfolio" at bounding box center [111, 398] width 102 height 35
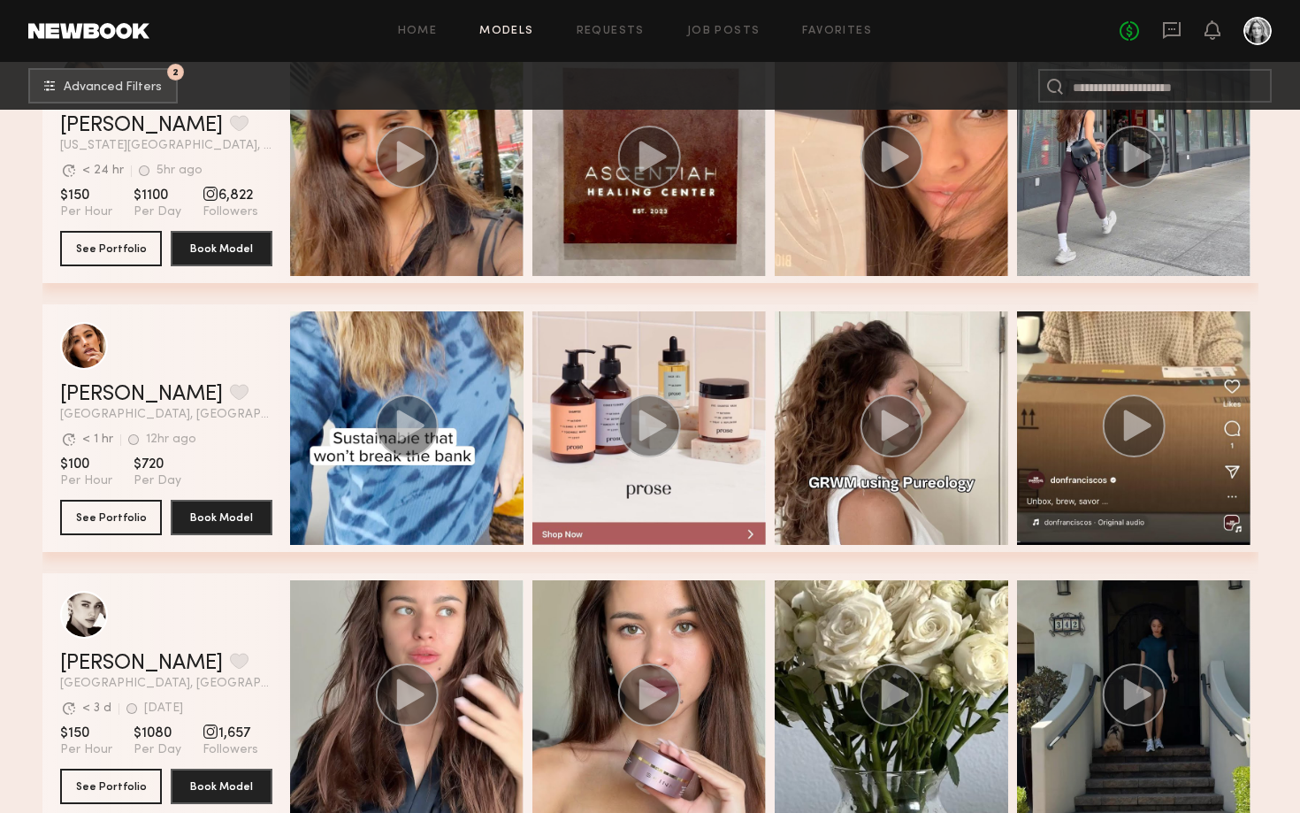
scroll to position [6023, 0]
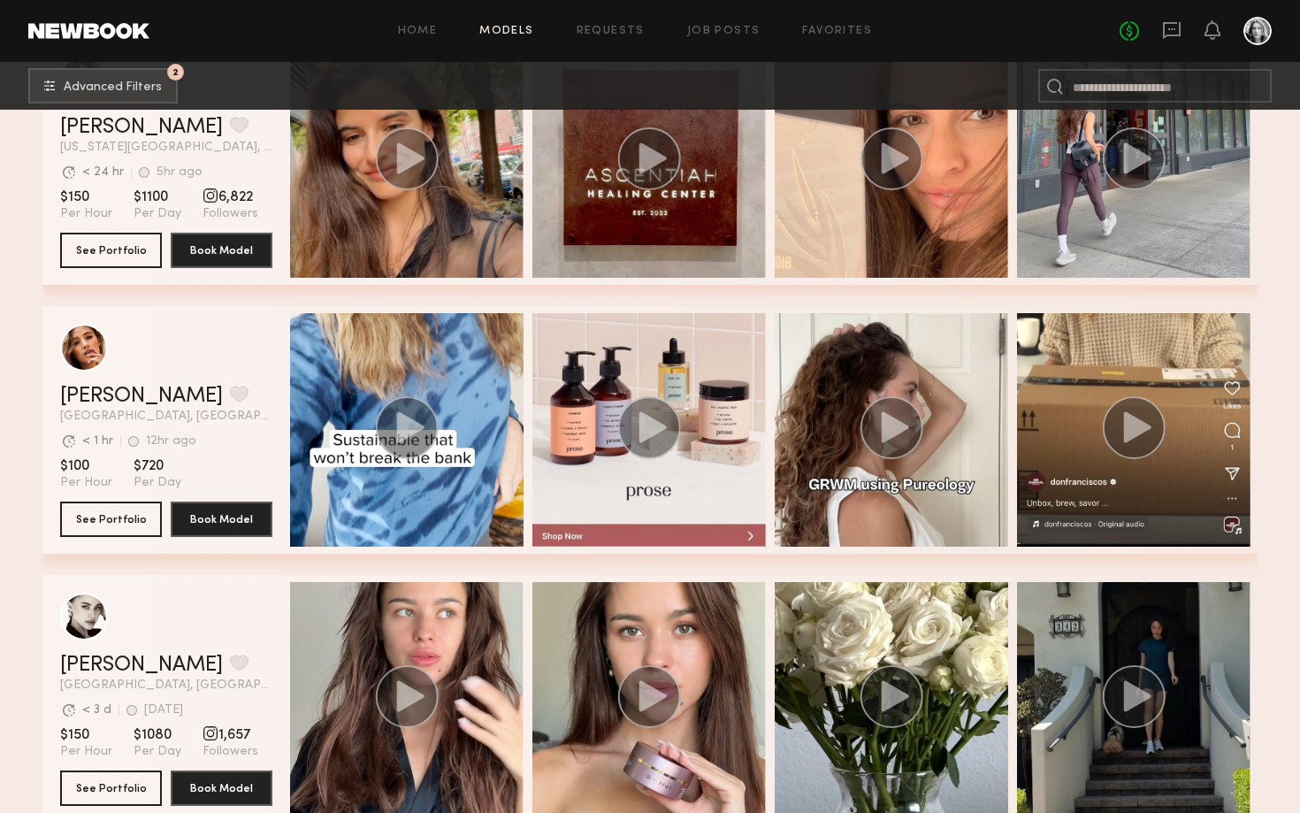
click at [129, 551] on section "Jacqueline R. Favorite Los Angeles, CA Avg. request response time < 1 hr 12hr a…" at bounding box center [166, 430] width 212 height 248
click at [127, 519] on button "See Portfolio" at bounding box center [111, 518] width 102 height 35
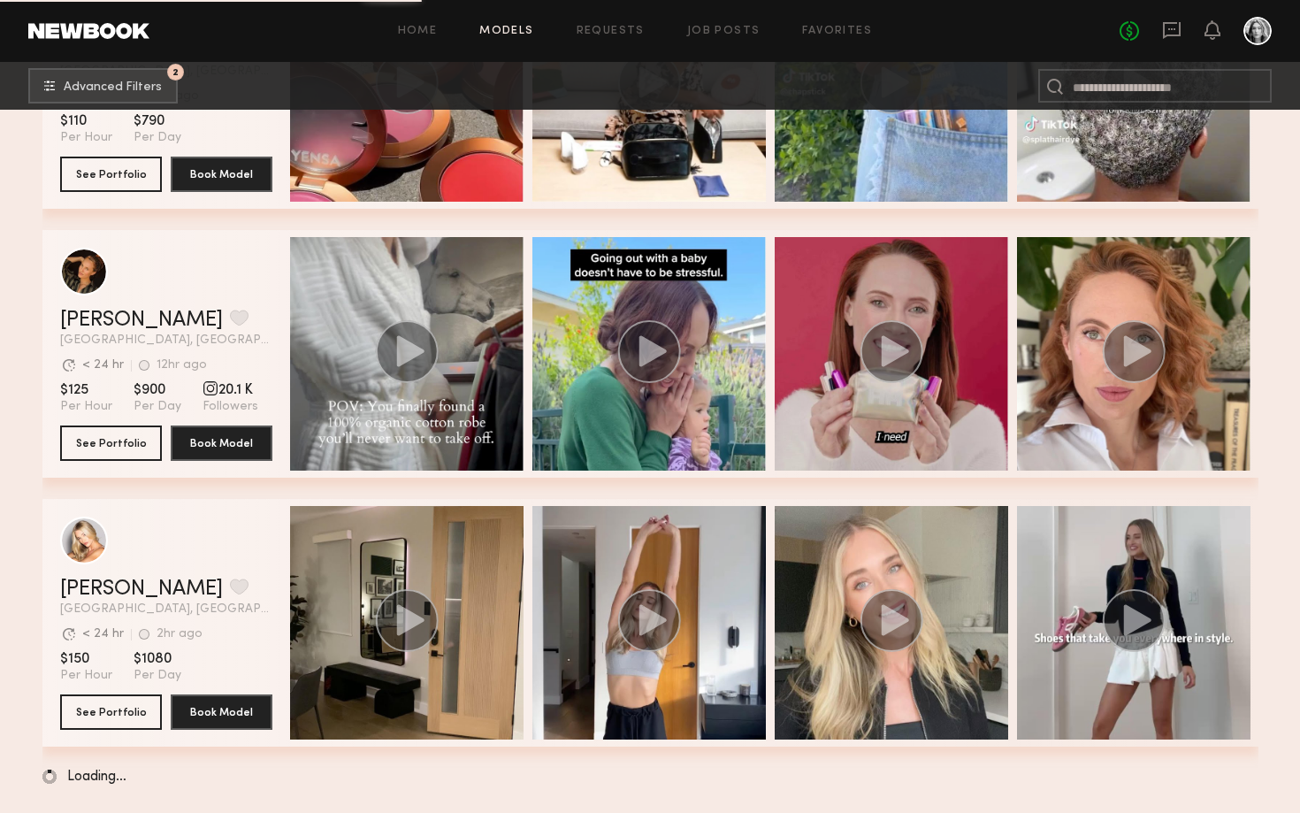
scroll to position [9327, 0]
click at [111, 707] on button "See Portfolio" at bounding box center [111, 711] width 102 height 35
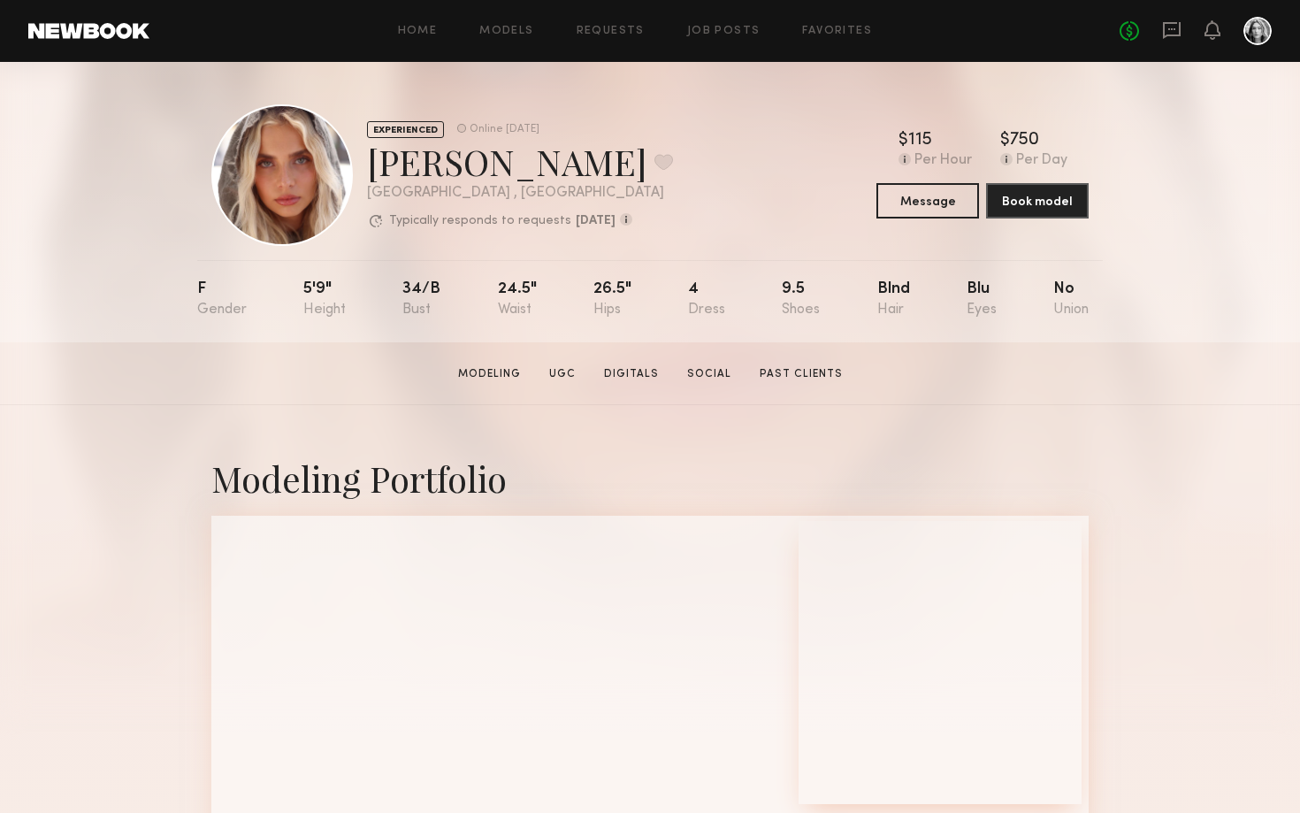
scroll to position [158, 0]
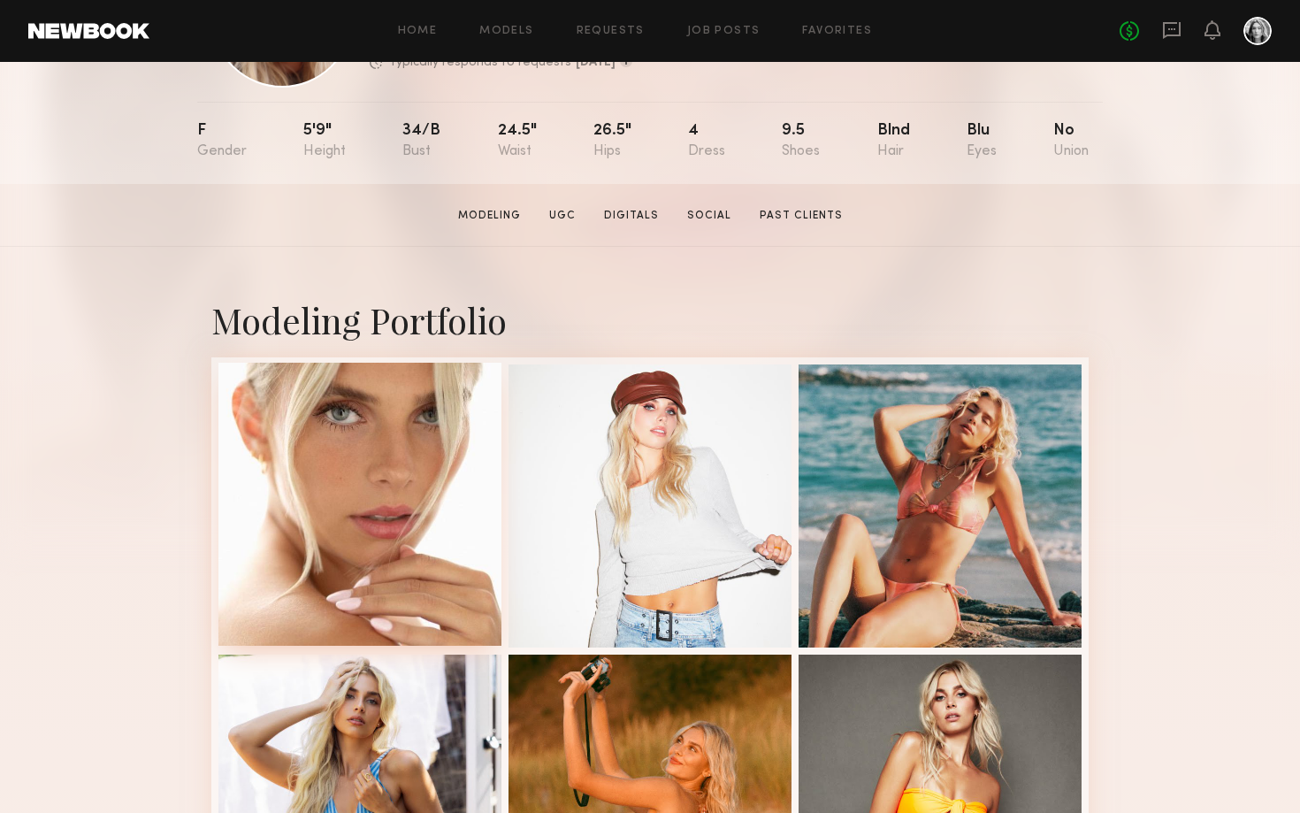
click at [377, 502] on div at bounding box center [360, 504] width 283 height 283
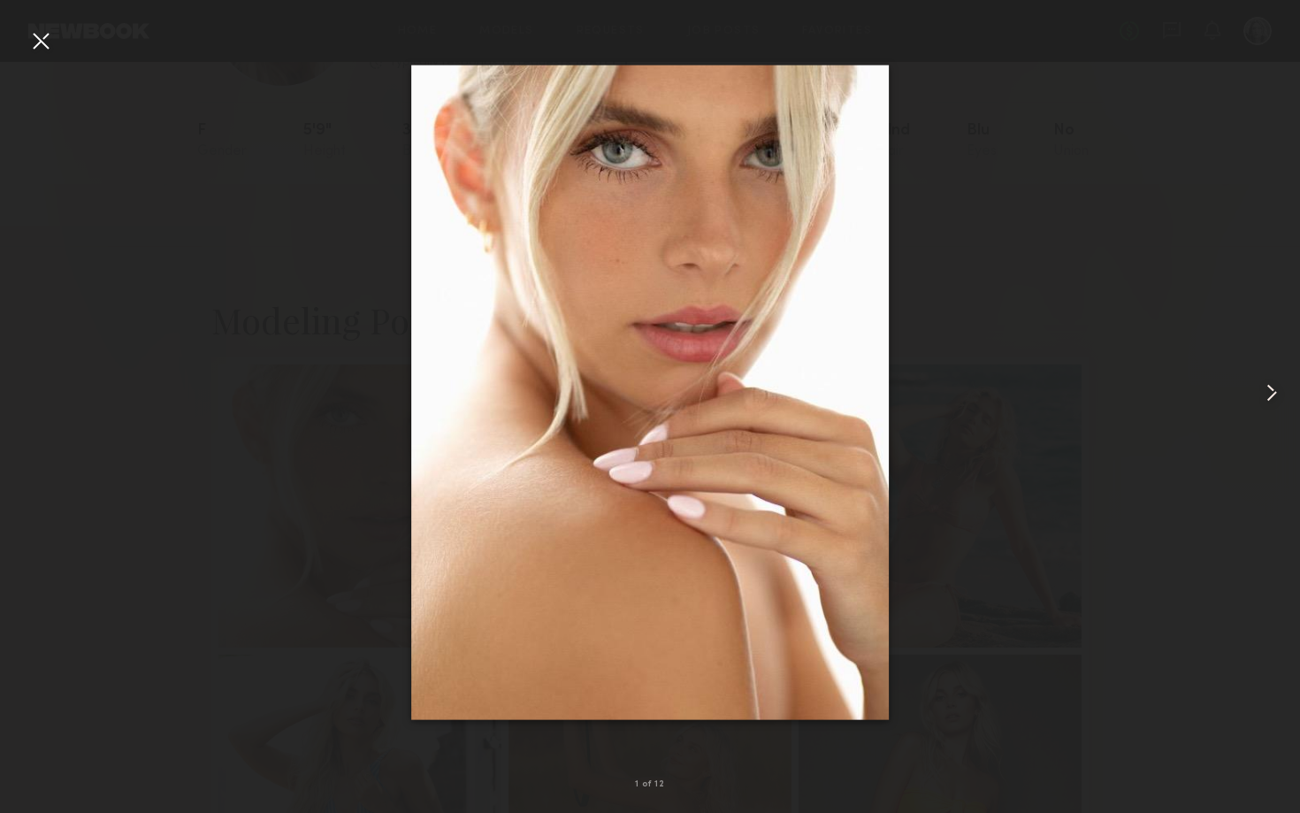
click at [1279, 389] on common-icon at bounding box center [1272, 393] width 28 height 28
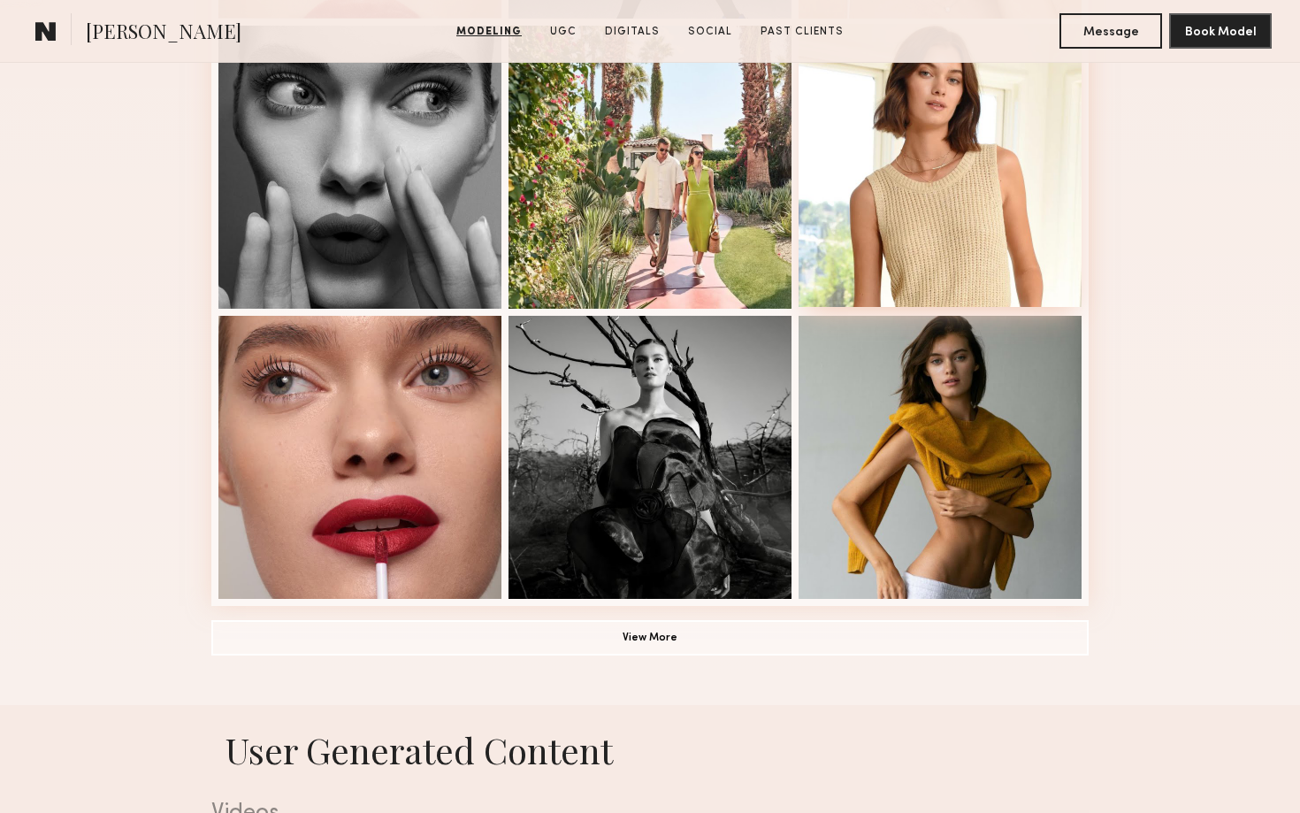
scroll to position [1078, 0]
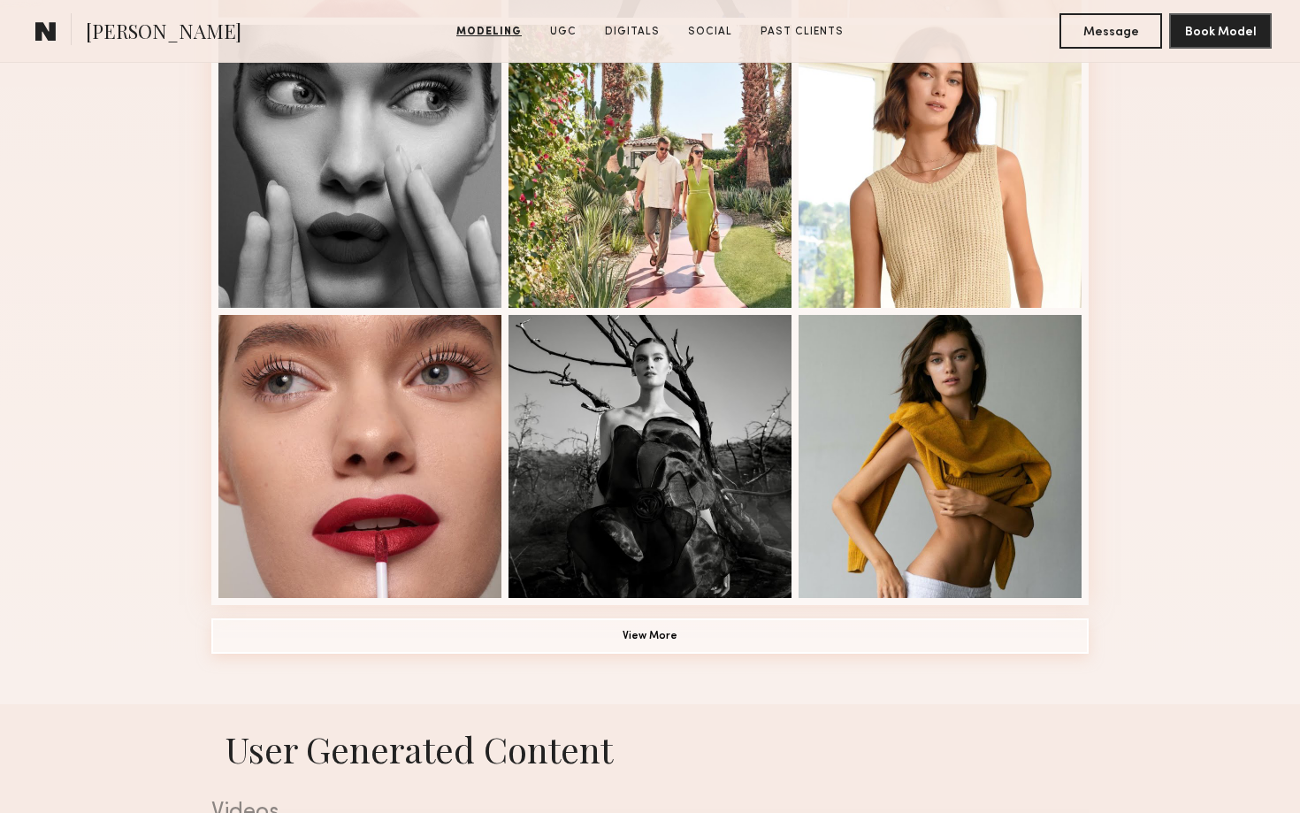
click at [823, 622] on button "View More" at bounding box center [650, 635] width 878 height 35
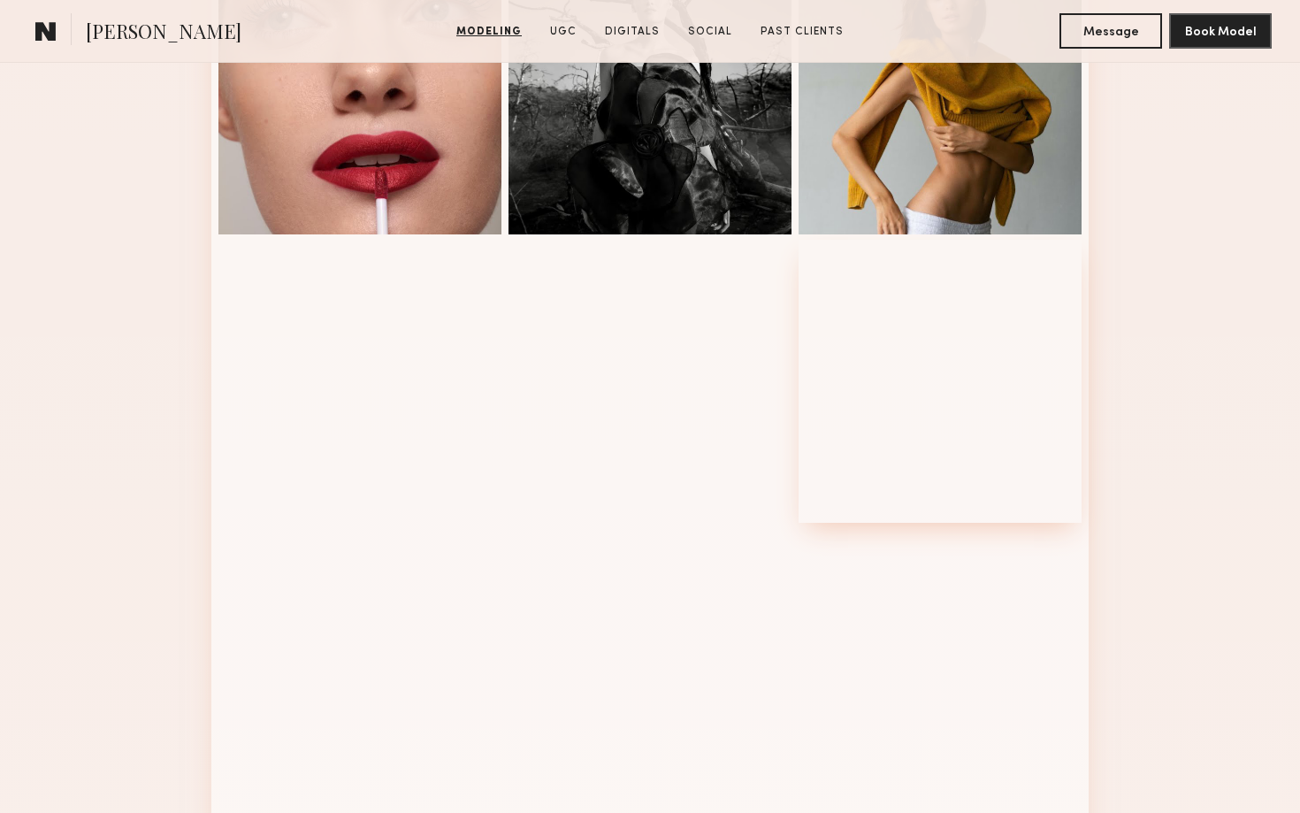
scroll to position [1479, 0]
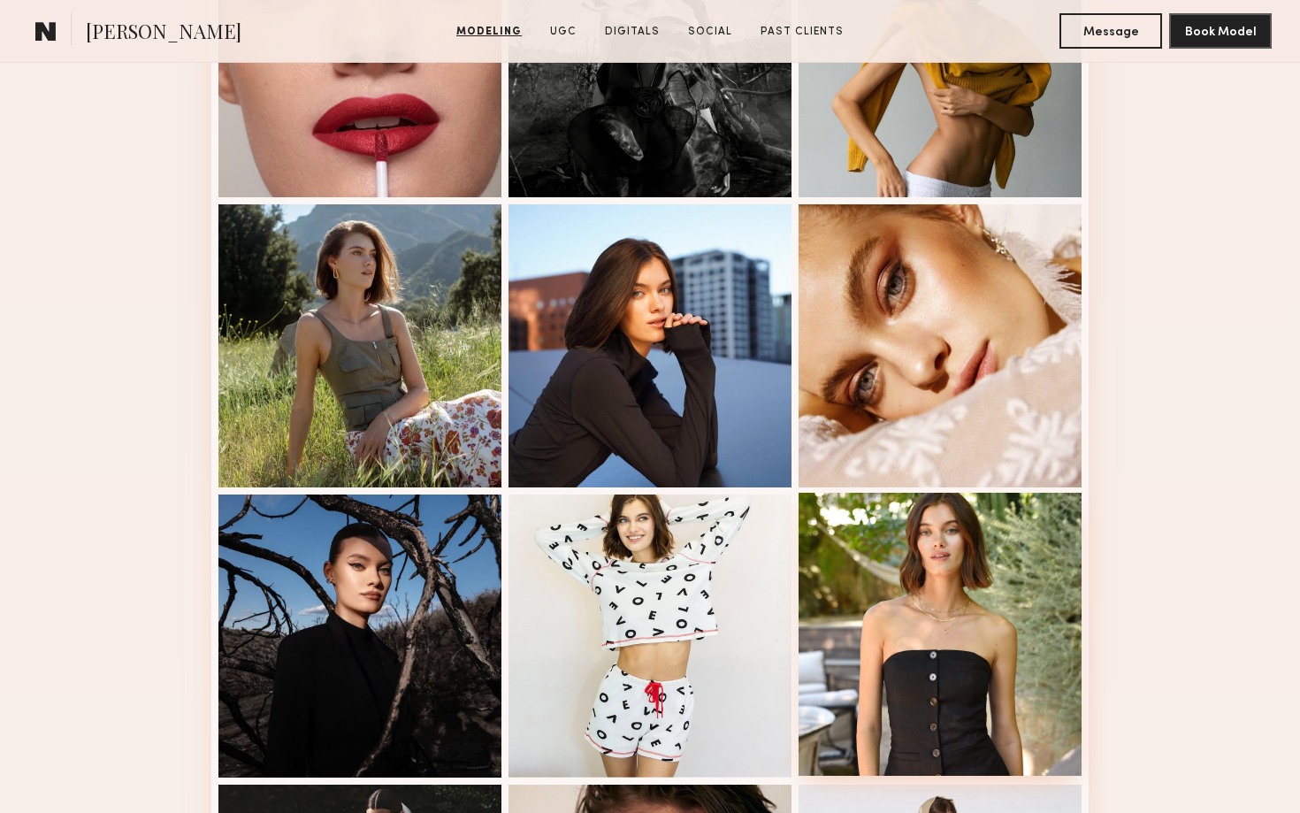
click at [1016, 599] on div at bounding box center [940, 634] width 283 height 283
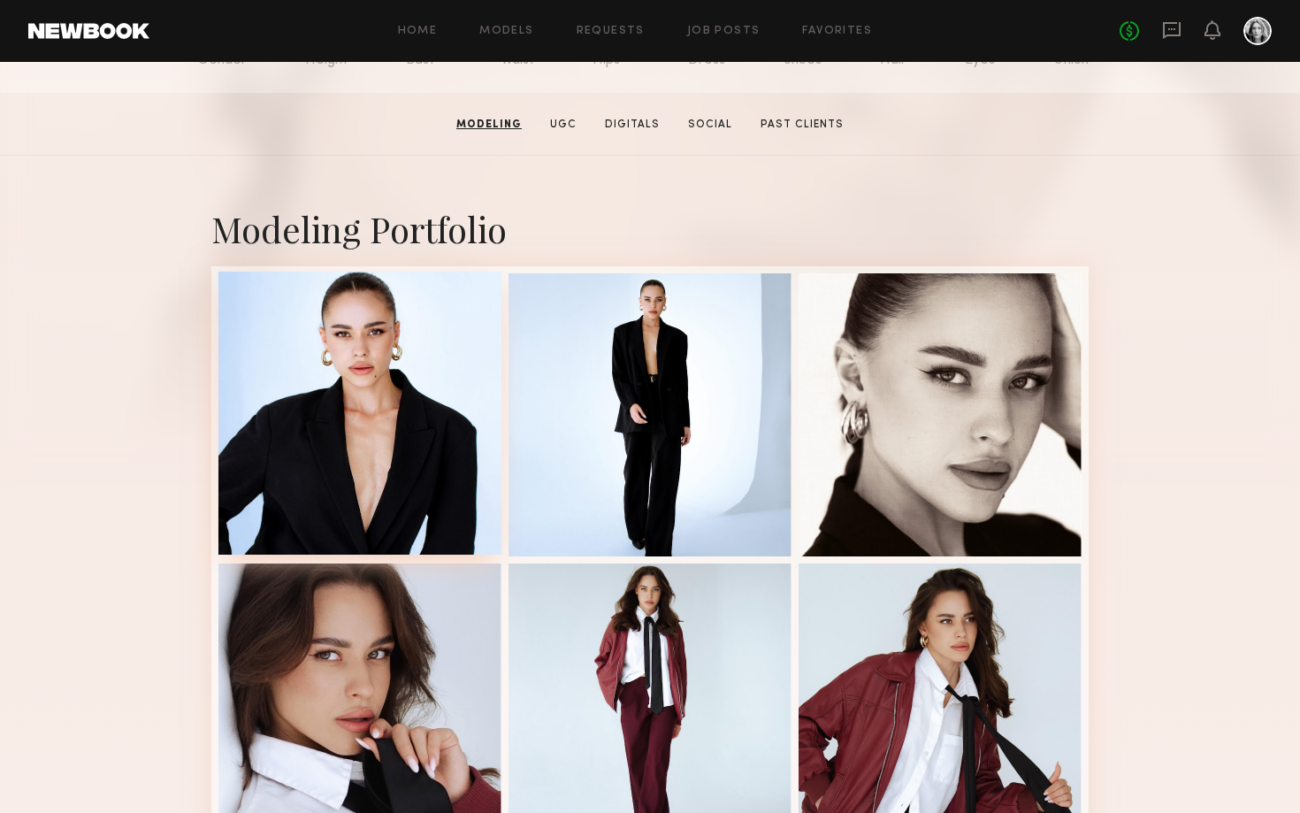
scroll to position [227, 0]
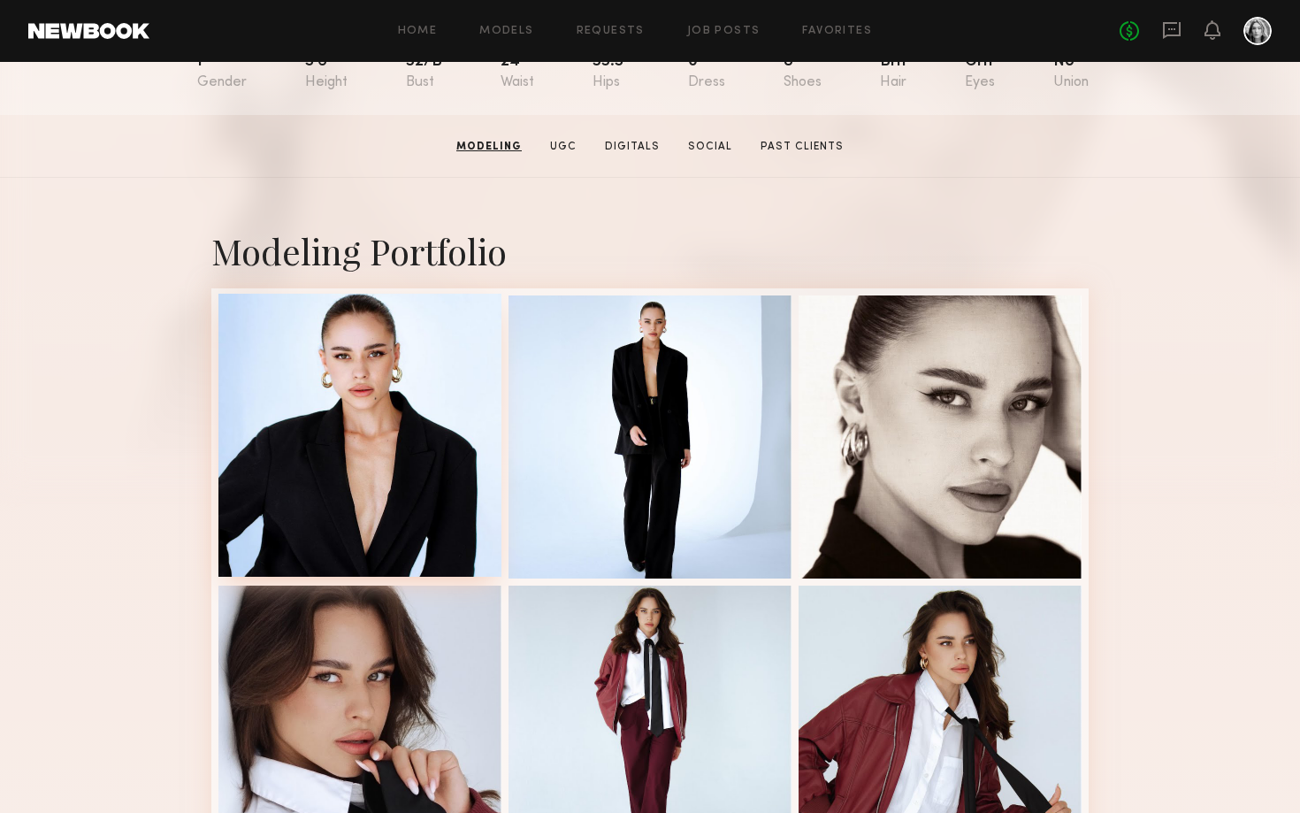
click at [420, 388] on div at bounding box center [360, 435] width 283 height 283
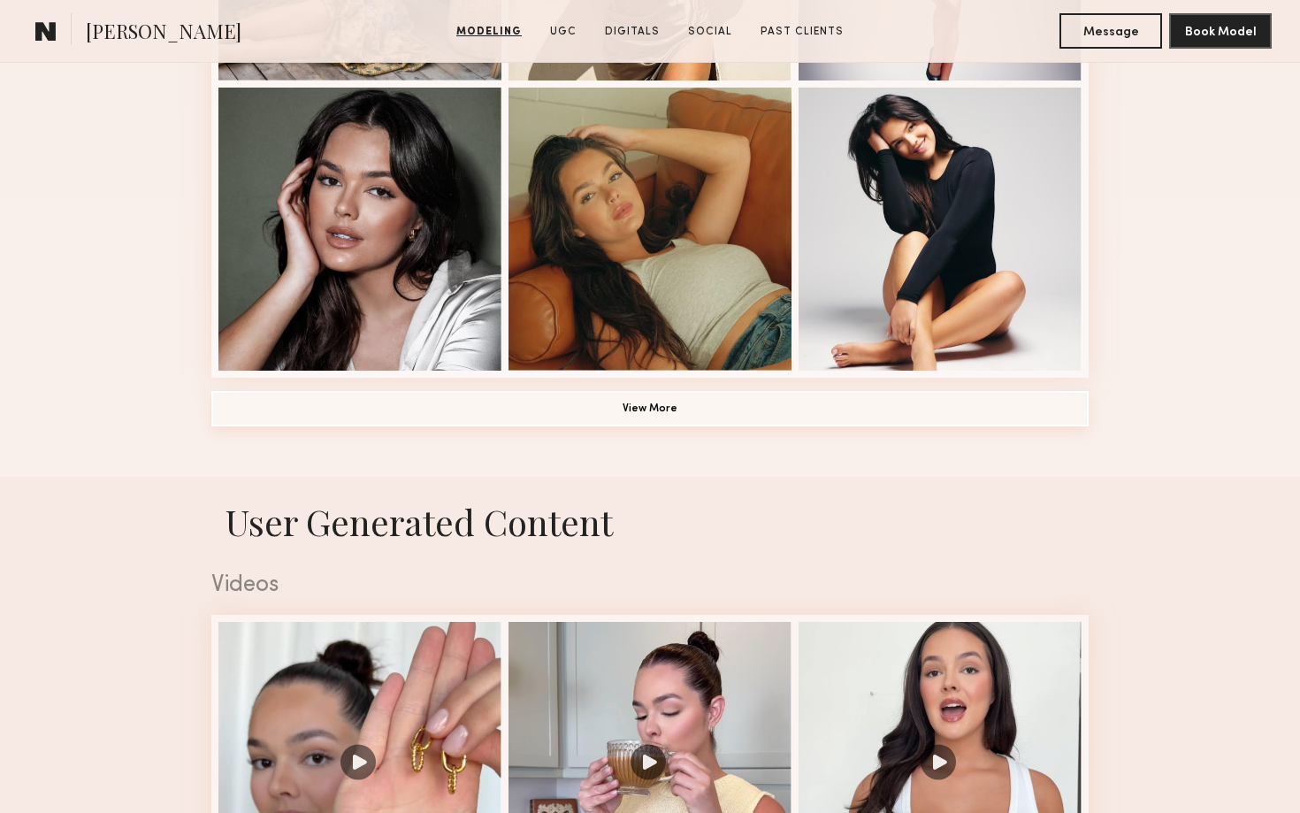
click at [793, 403] on button "View More" at bounding box center [650, 408] width 878 height 35
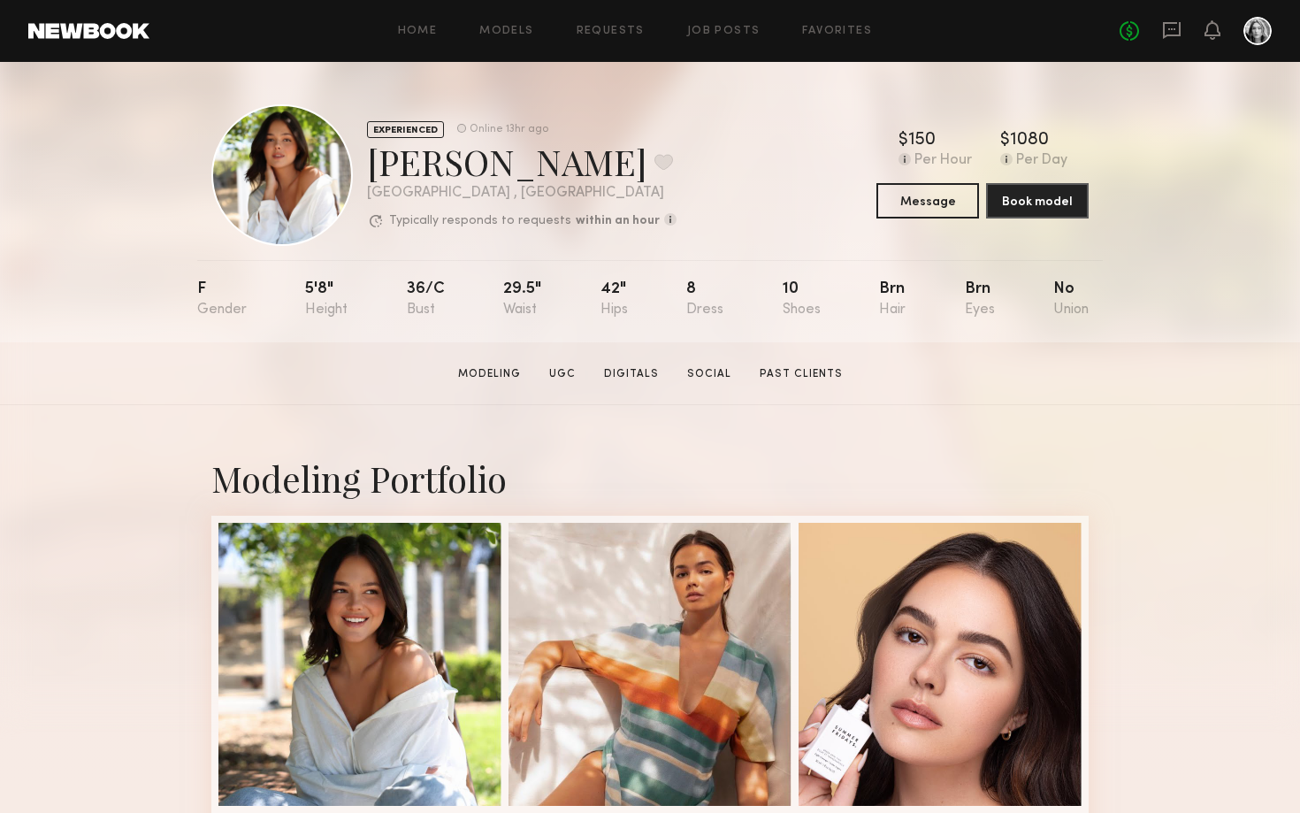
click at [297, 165] on div at bounding box center [282, 175] width 142 height 142
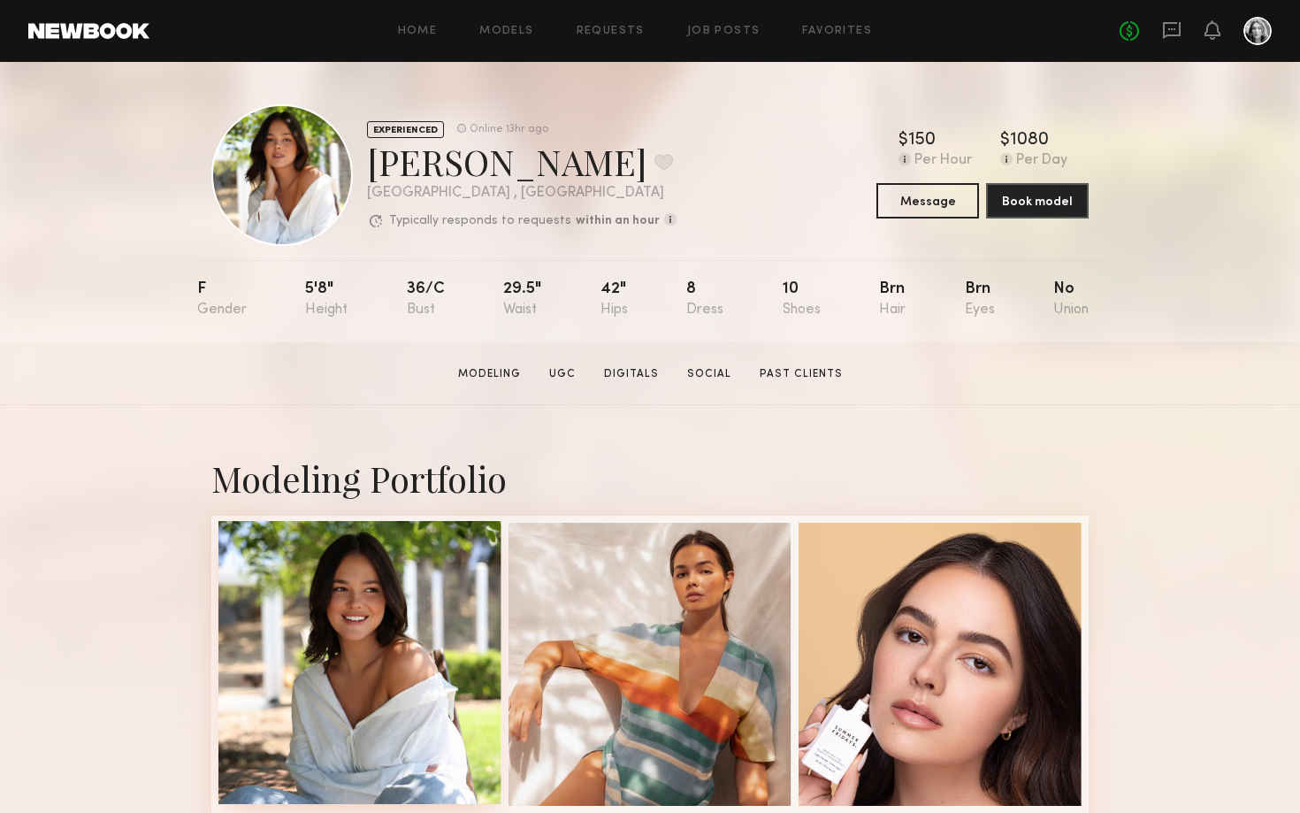
click at [335, 640] on div at bounding box center [360, 662] width 283 height 283
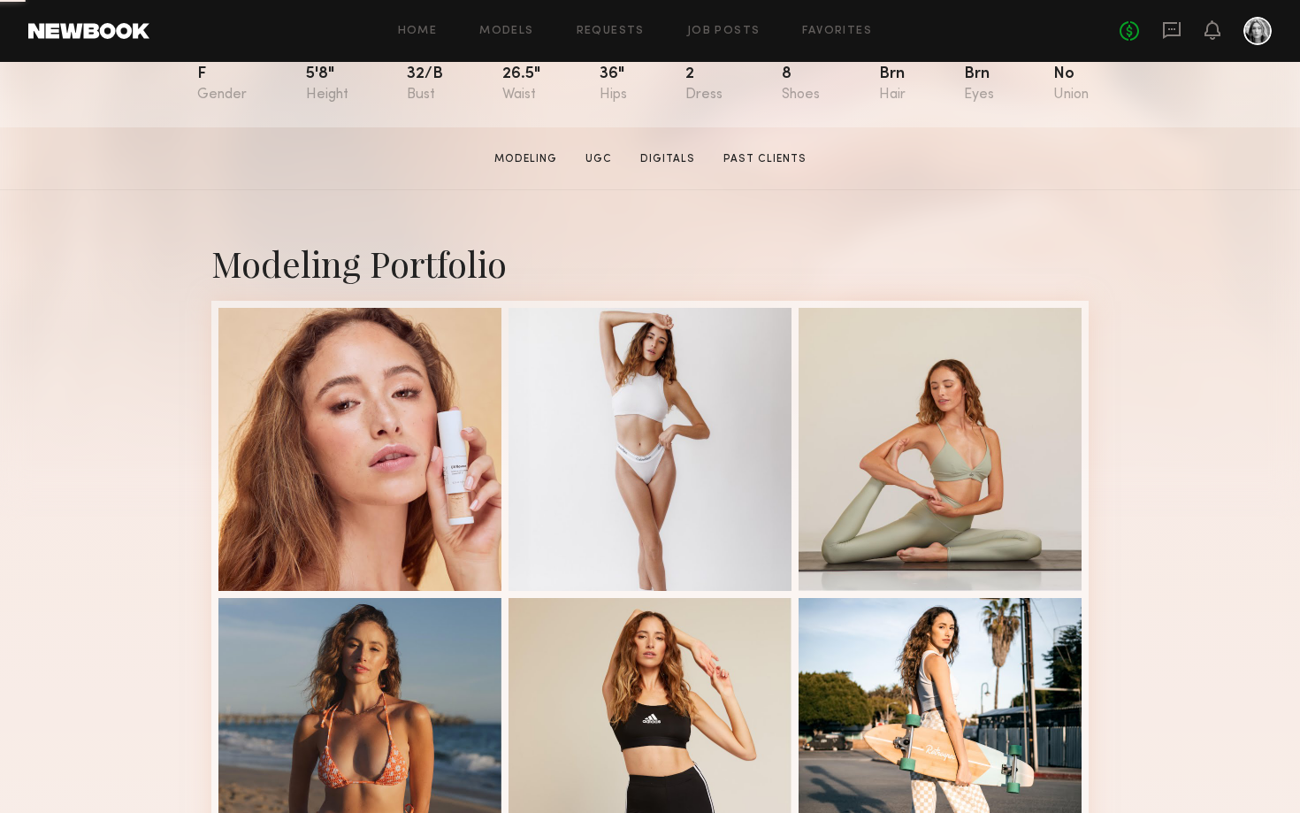
scroll to position [272, 0]
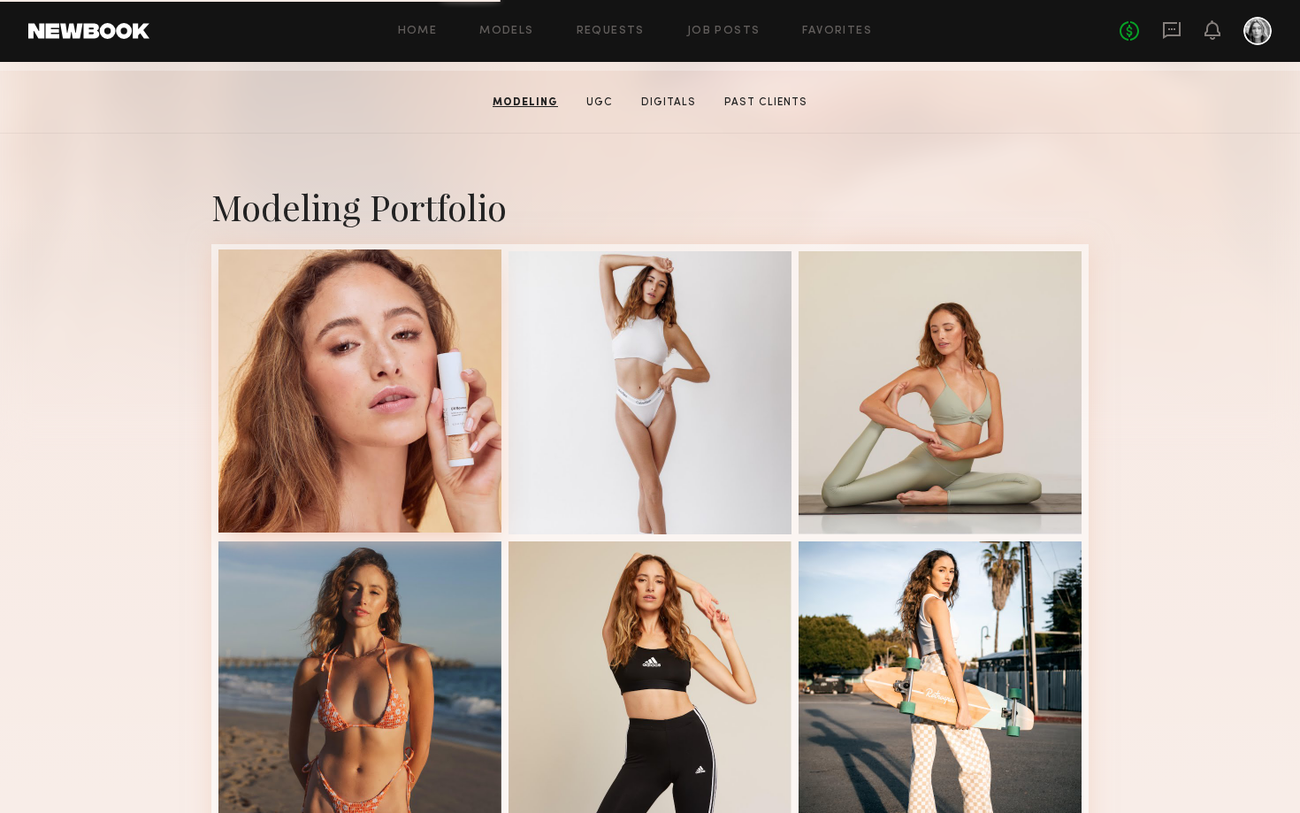
click at [456, 431] on div at bounding box center [360, 390] width 283 height 283
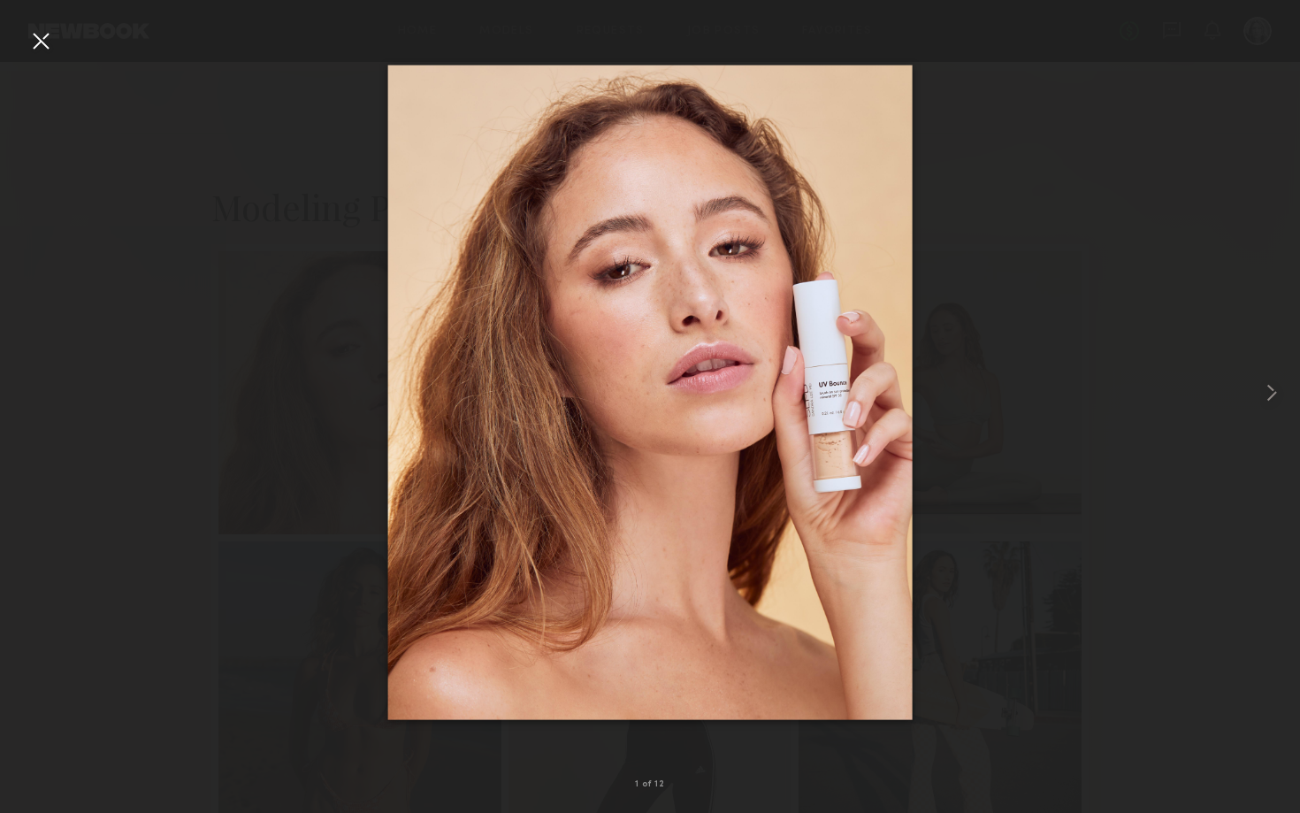
click at [46, 52] on div at bounding box center [41, 41] width 28 height 28
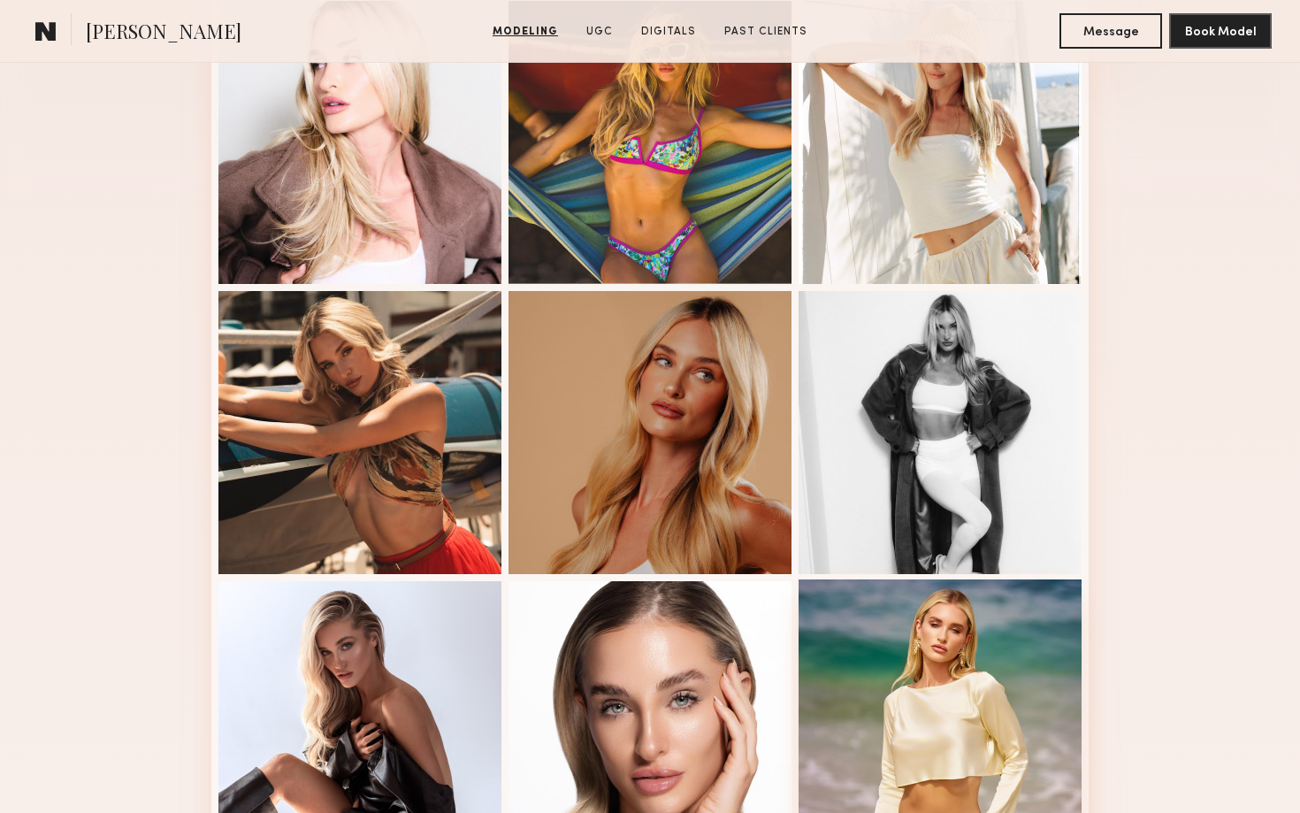
scroll to position [725, 0]
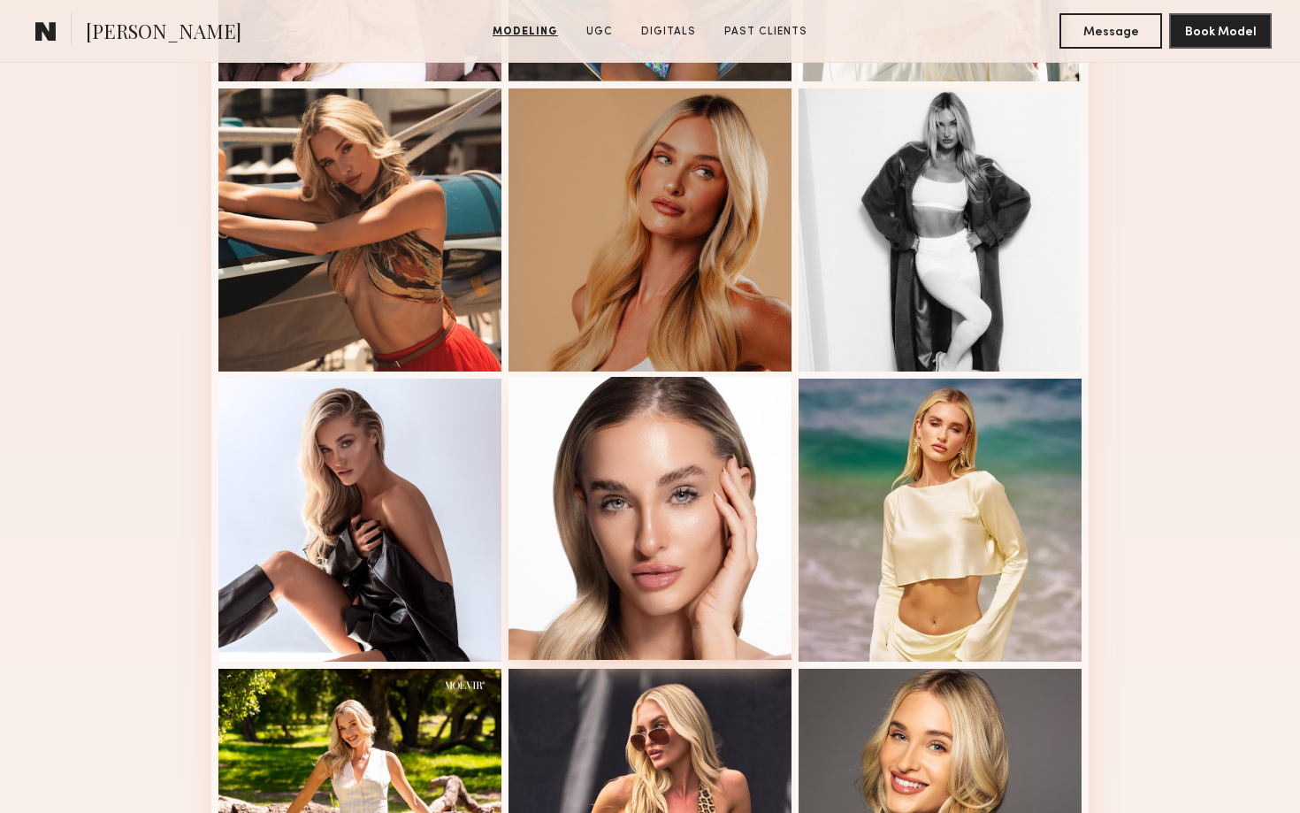
click at [699, 599] on div at bounding box center [650, 518] width 283 height 283
